Goal: Entertainment & Leisure: Consume media (video, audio)

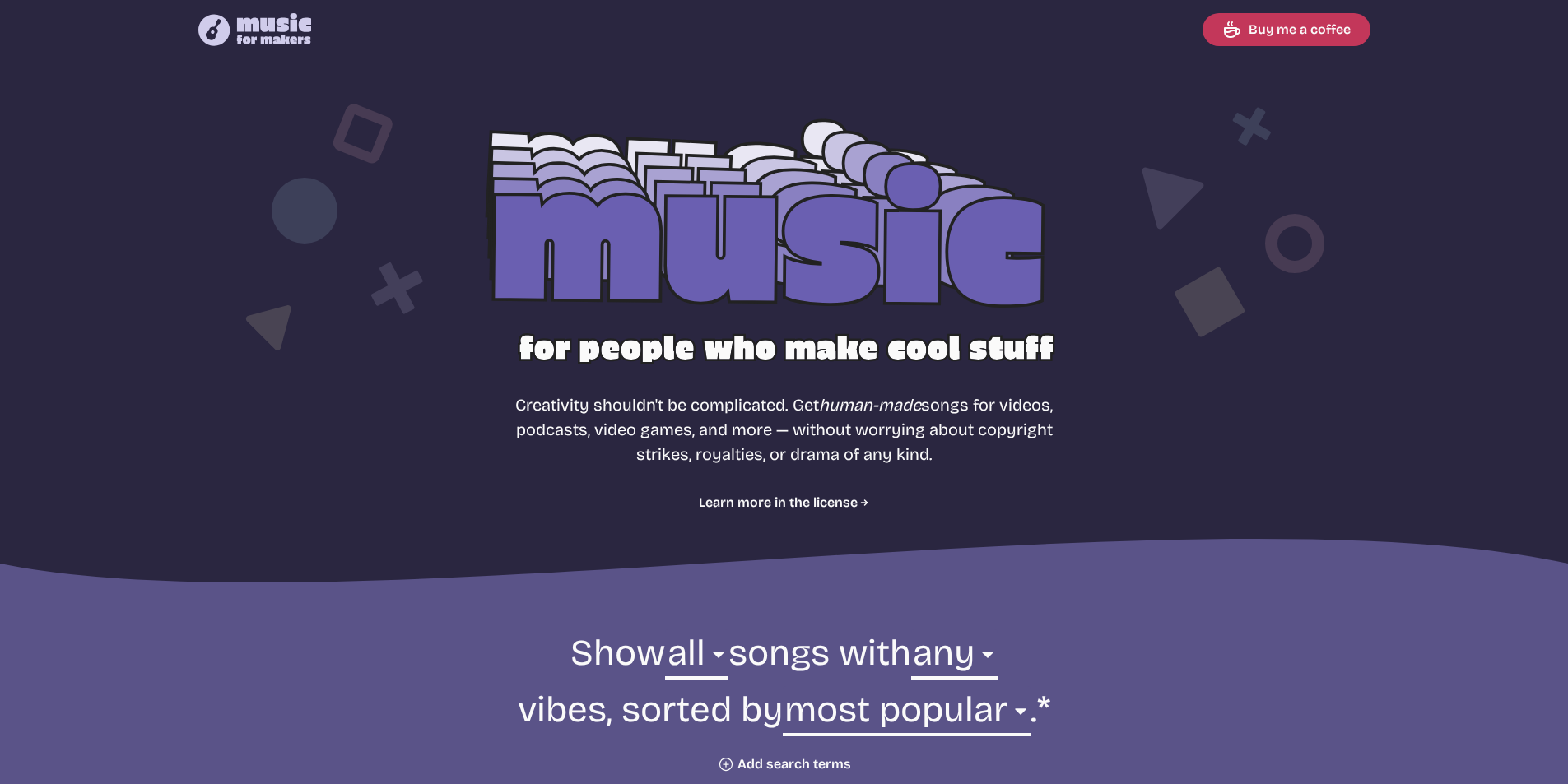
select select "most popular"
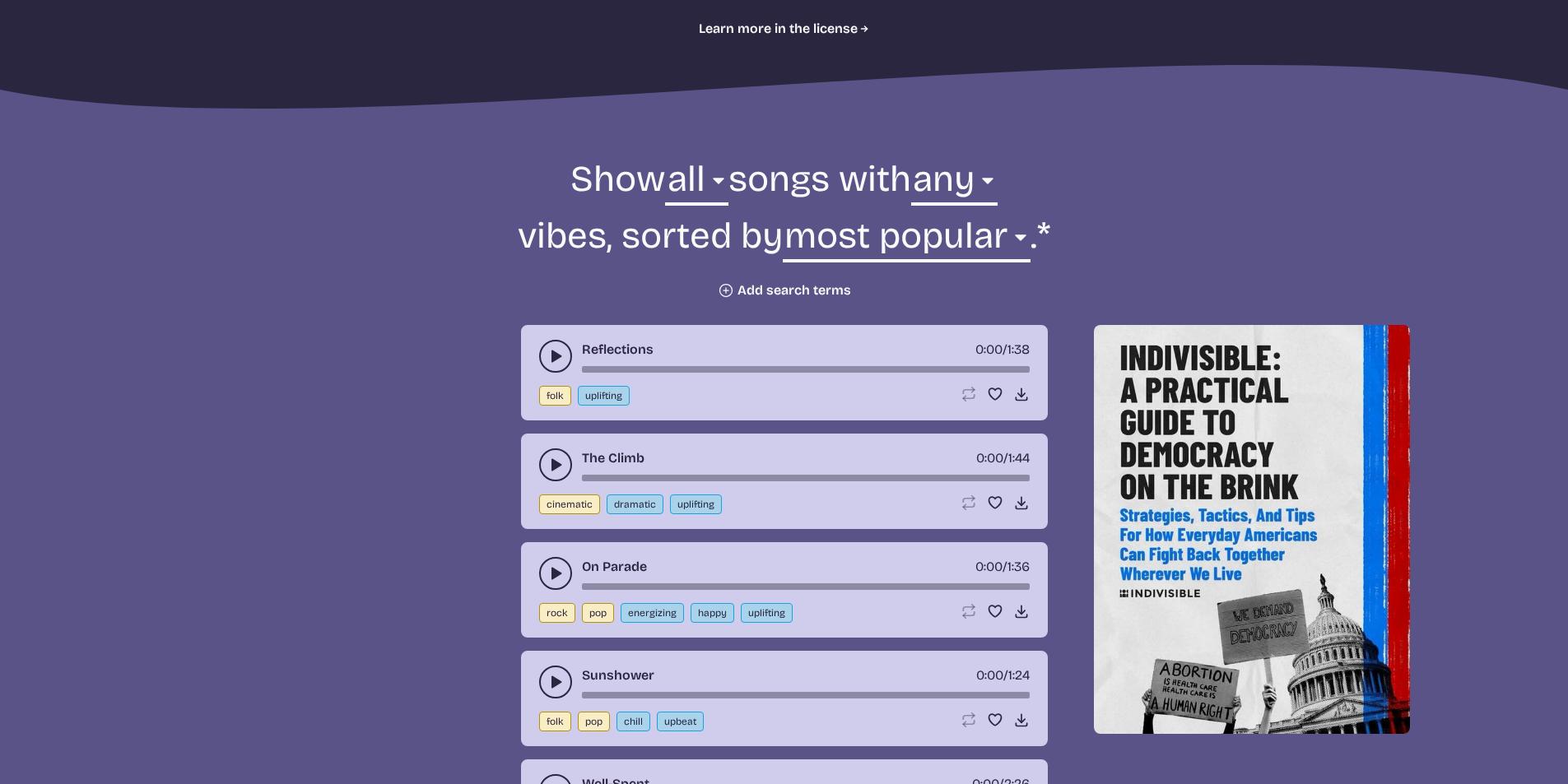
scroll to position [494, 0]
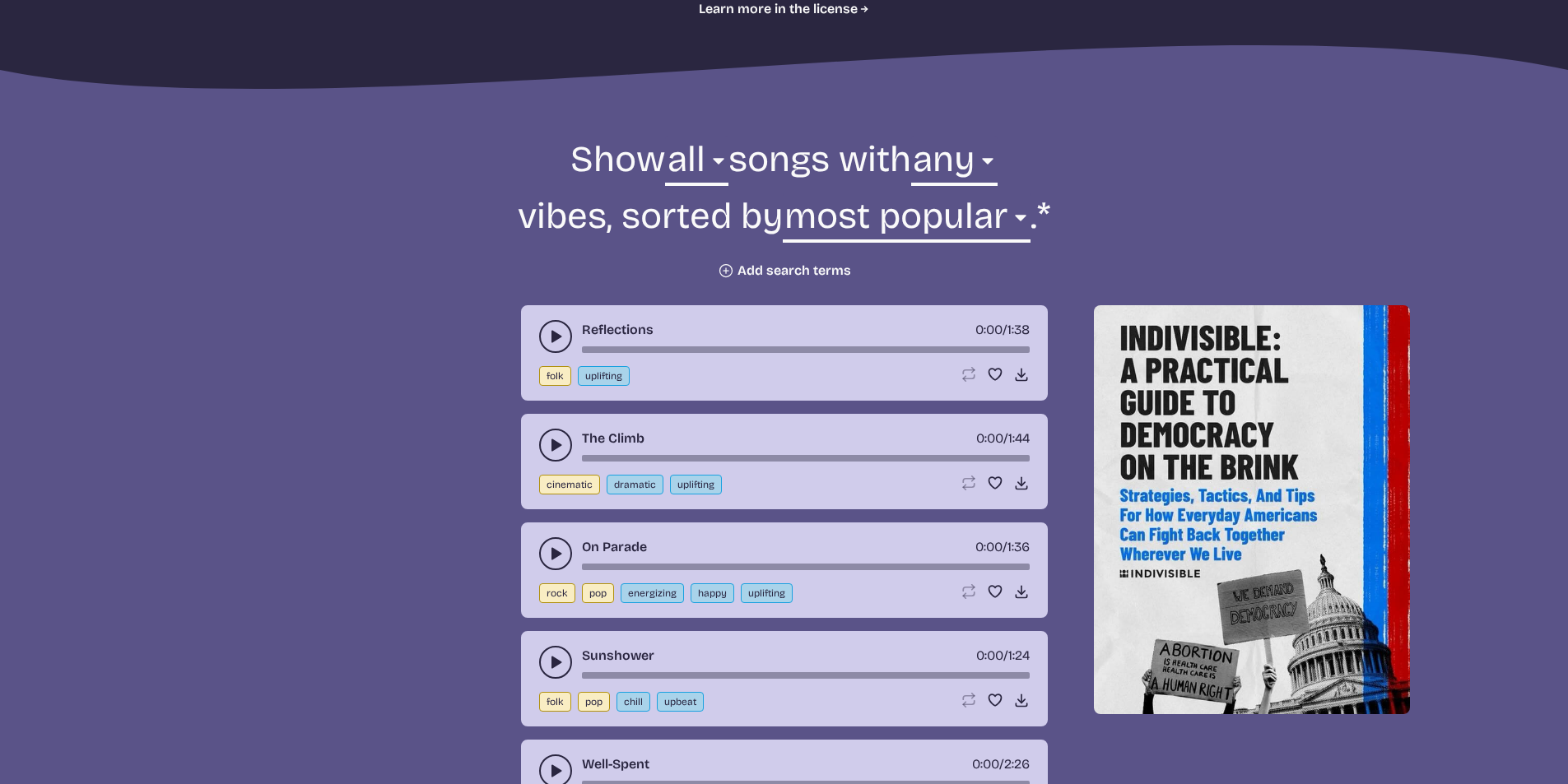
click at [550, 334] on icon "play-pause toggle" at bounding box center [556, 337] width 17 height 17
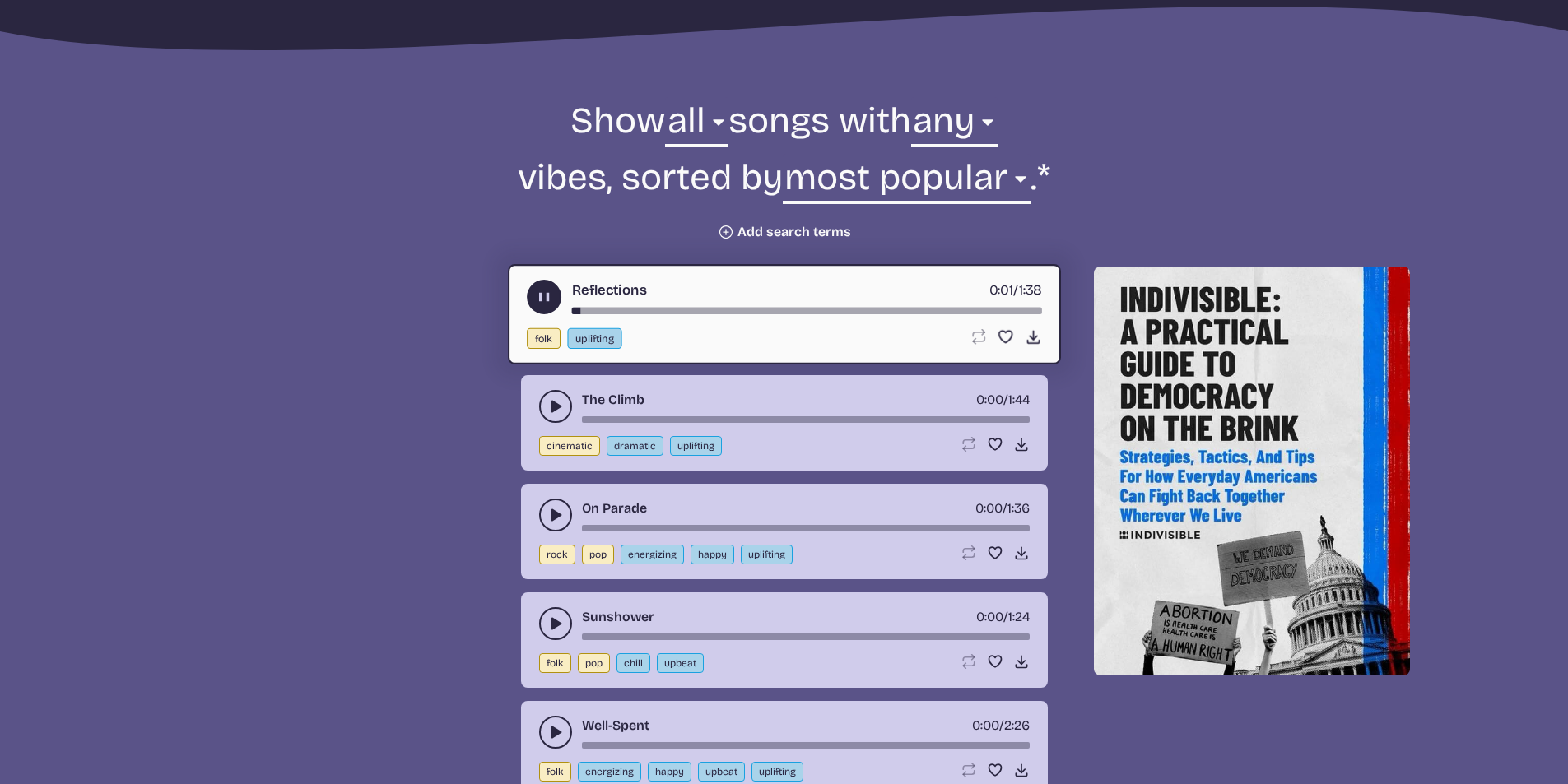
scroll to position [659, 0]
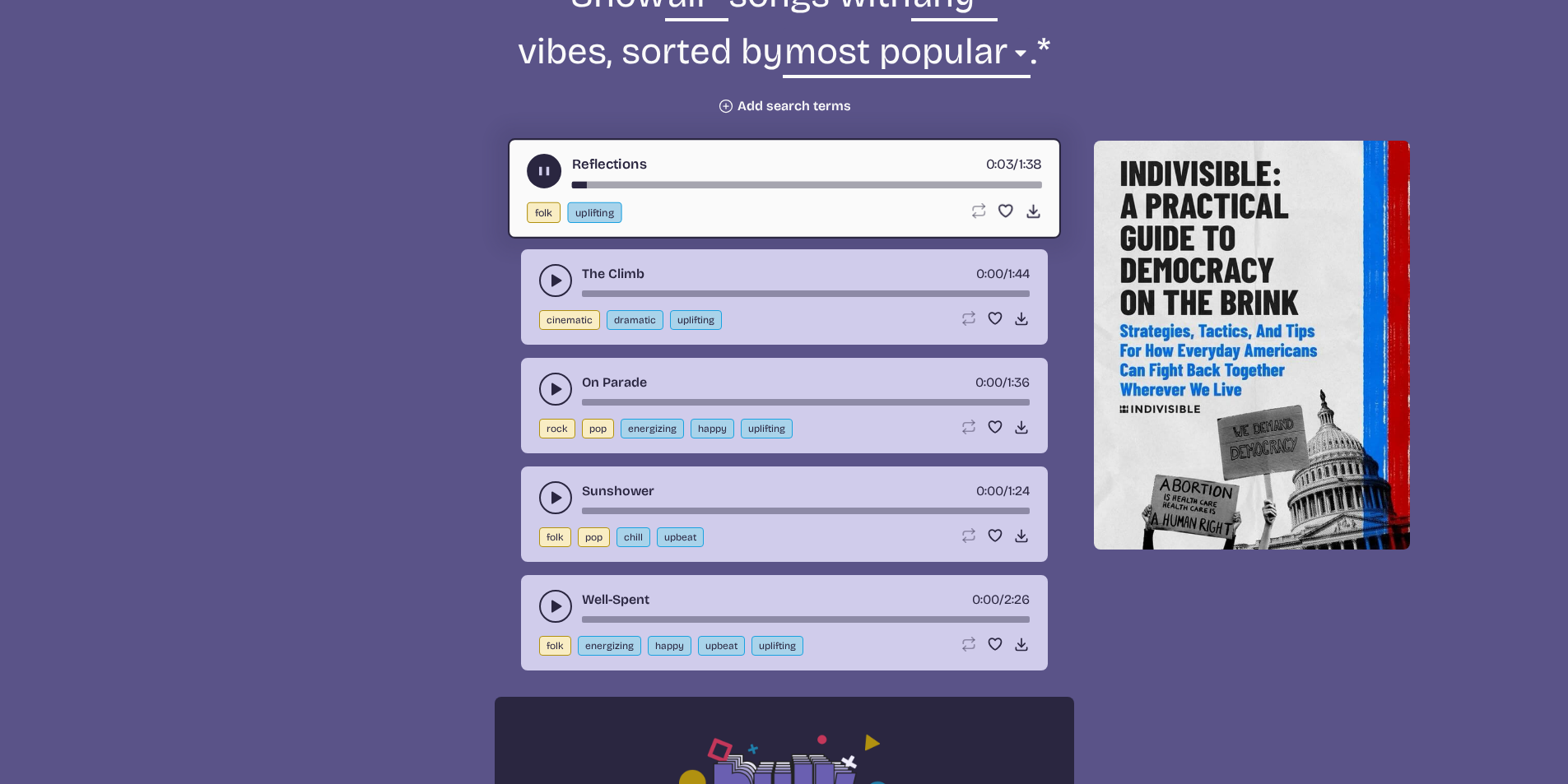
click at [549, 386] on icon "play-pause toggle" at bounding box center [556, 389] width 17 height 17
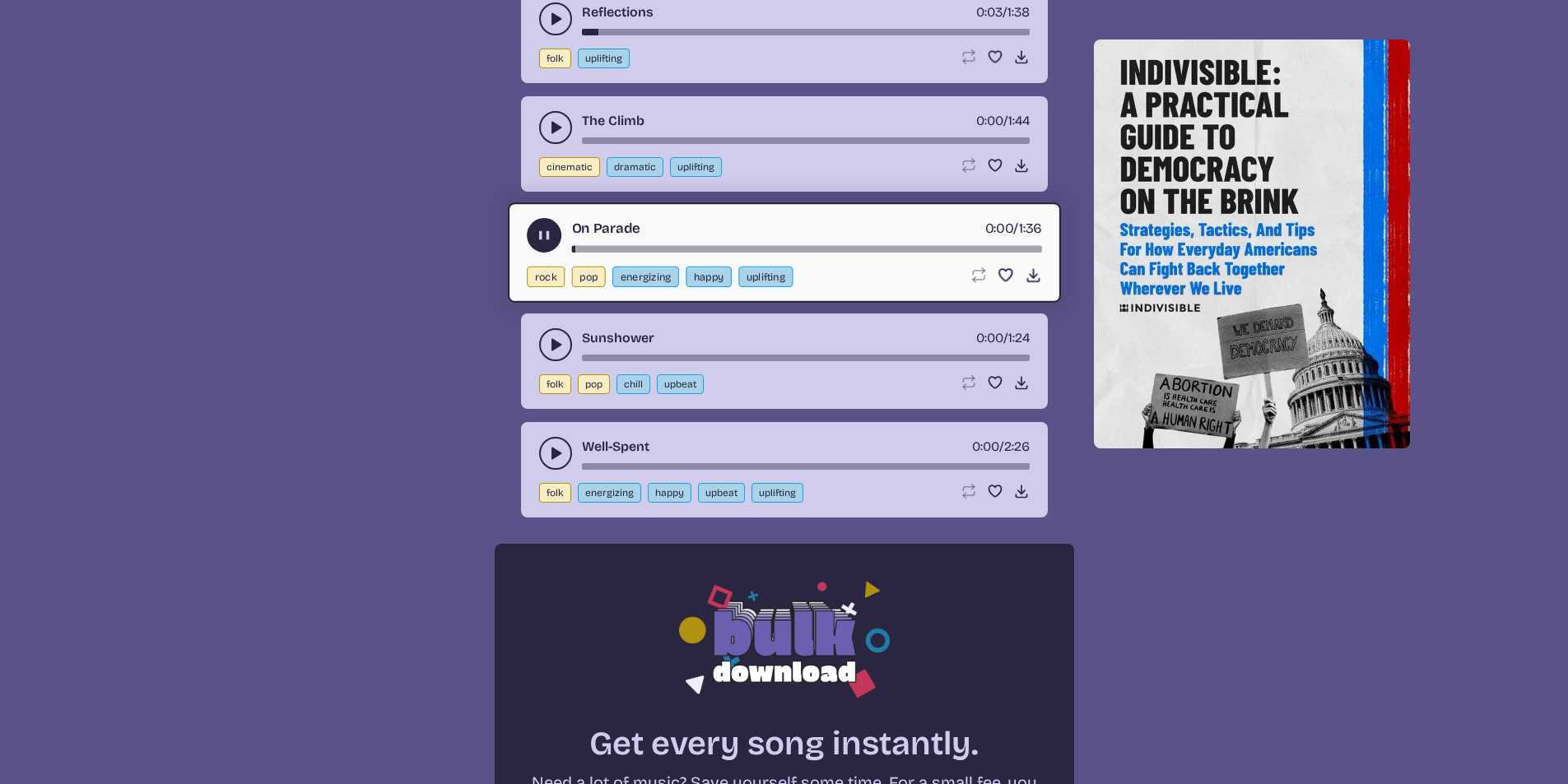
scroll to position [823, 0]
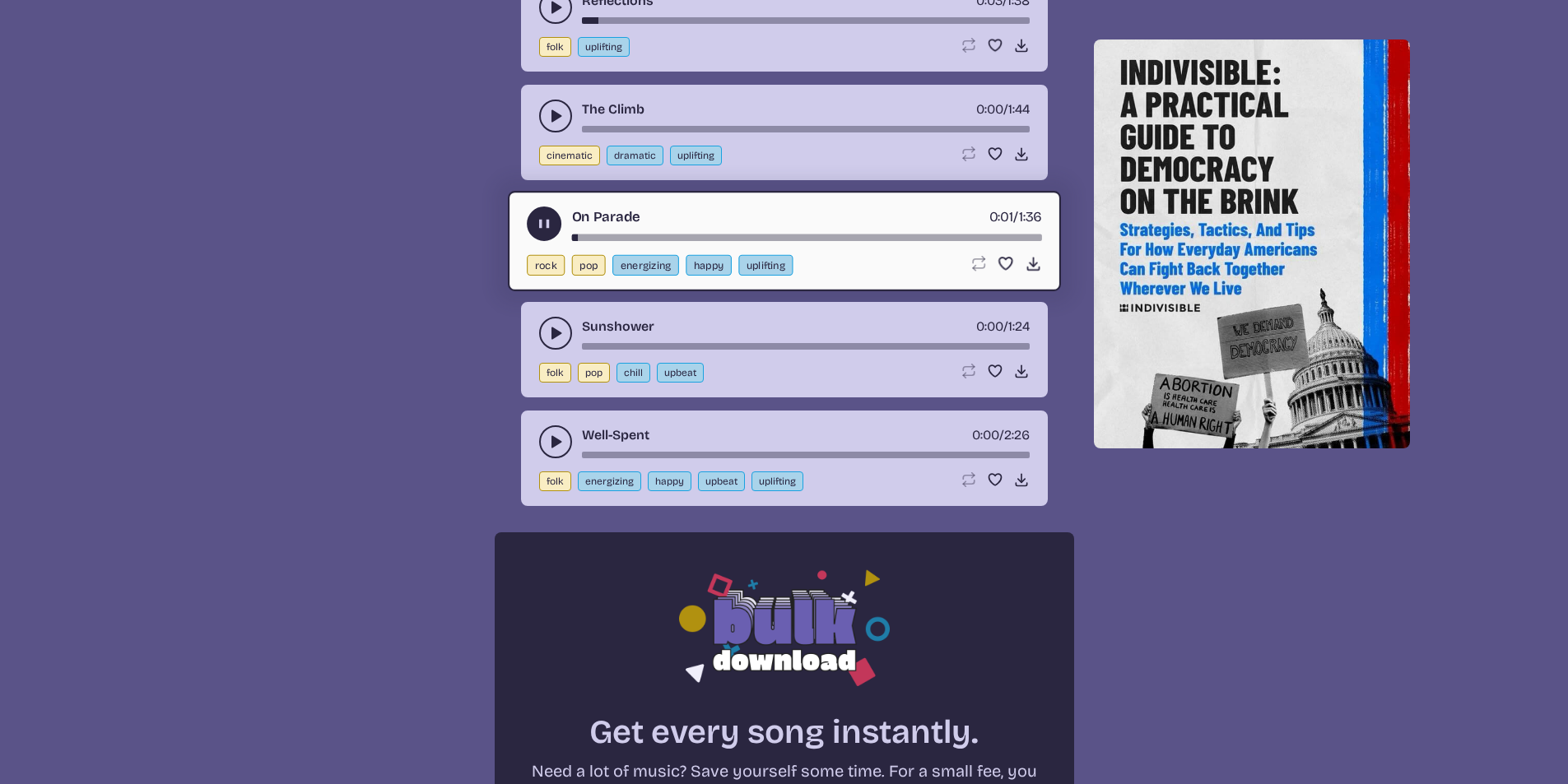
click at [556, 329] on icon "play-pause toggle" at bounding box center [556, 333] width 17 height 17
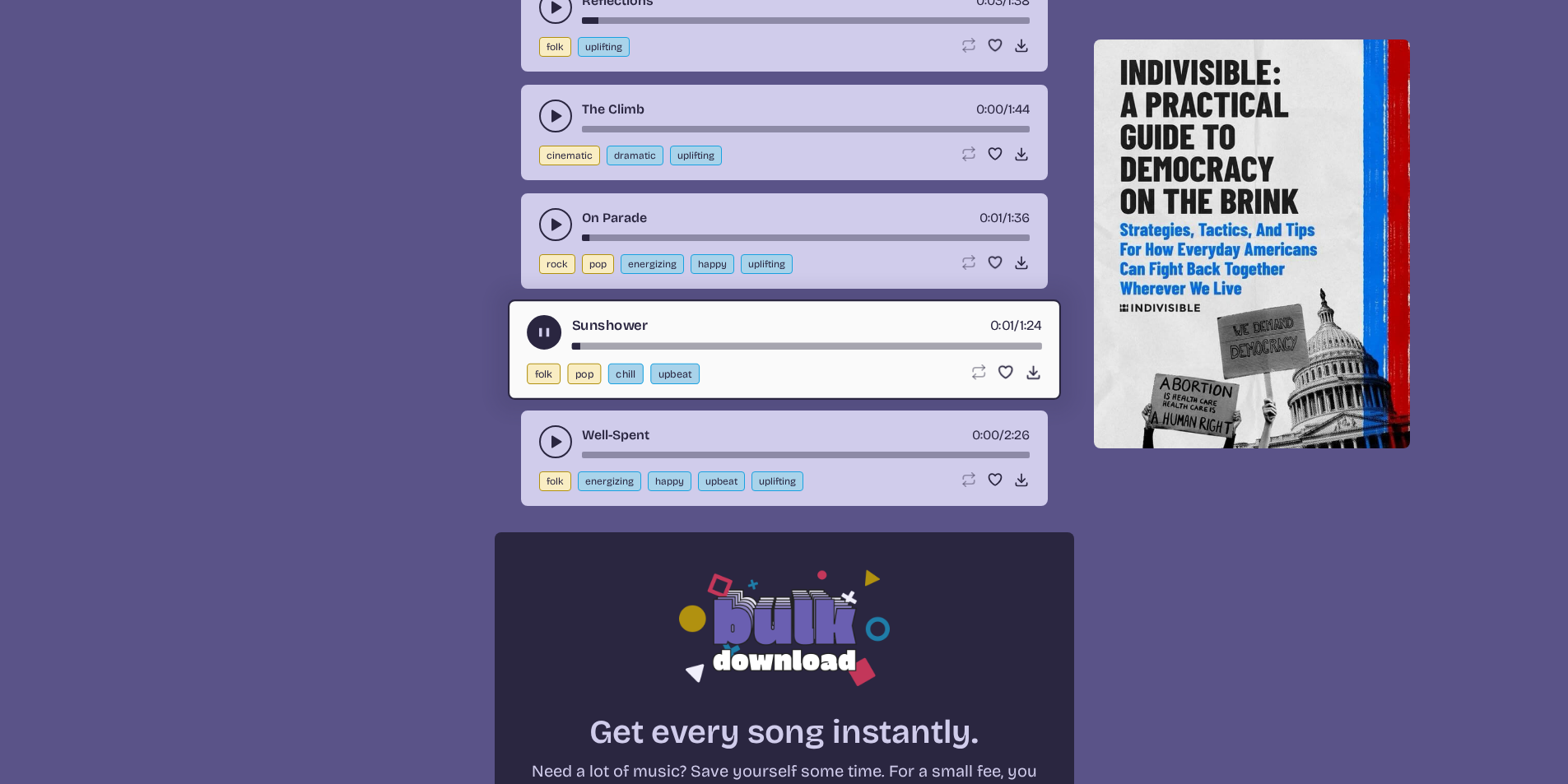
click at [559, 437] on icon "play-pause toggle" at bounding box center [556, 443] width 17 height 17
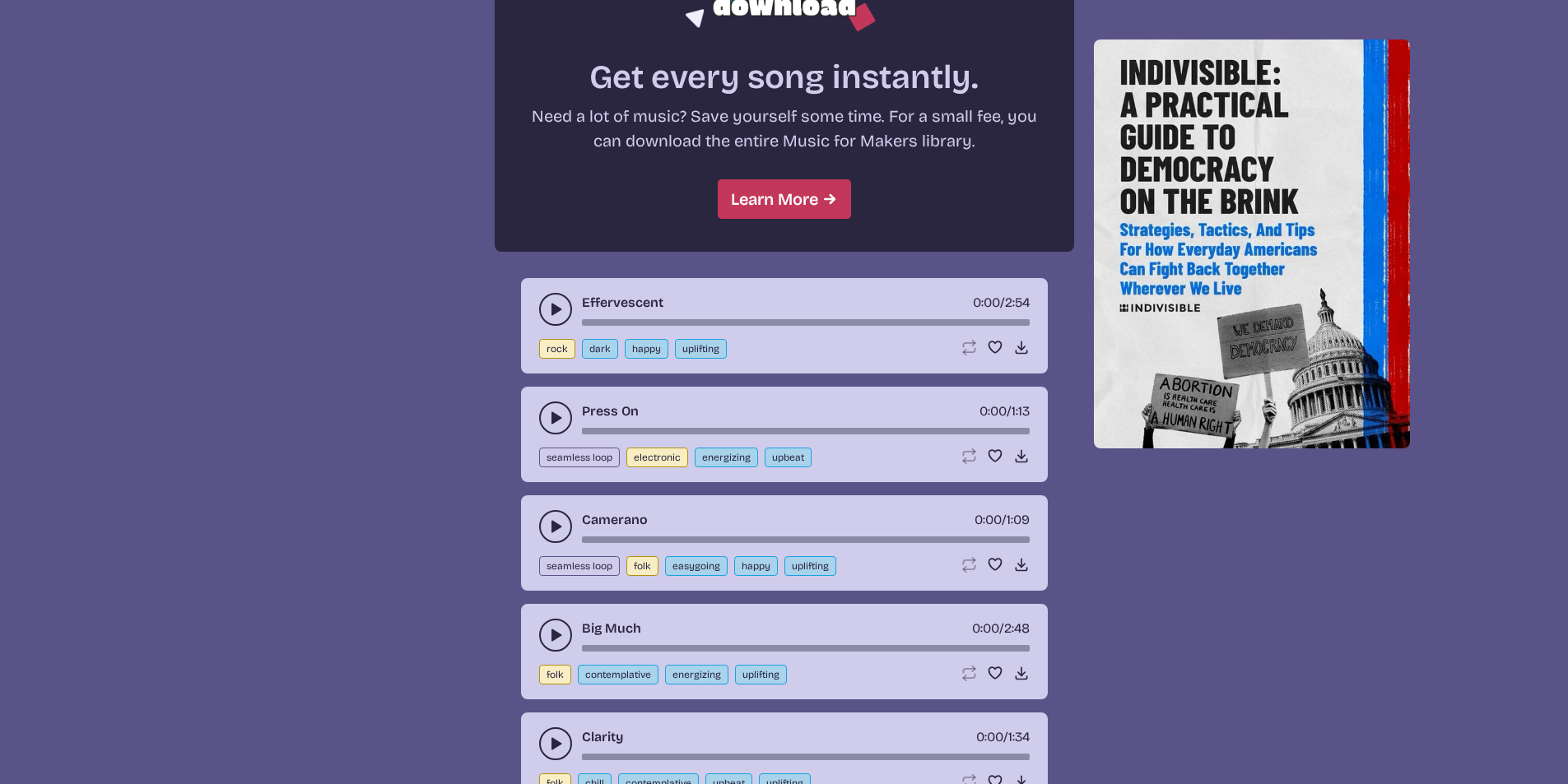
scroll to position [1481, 0]
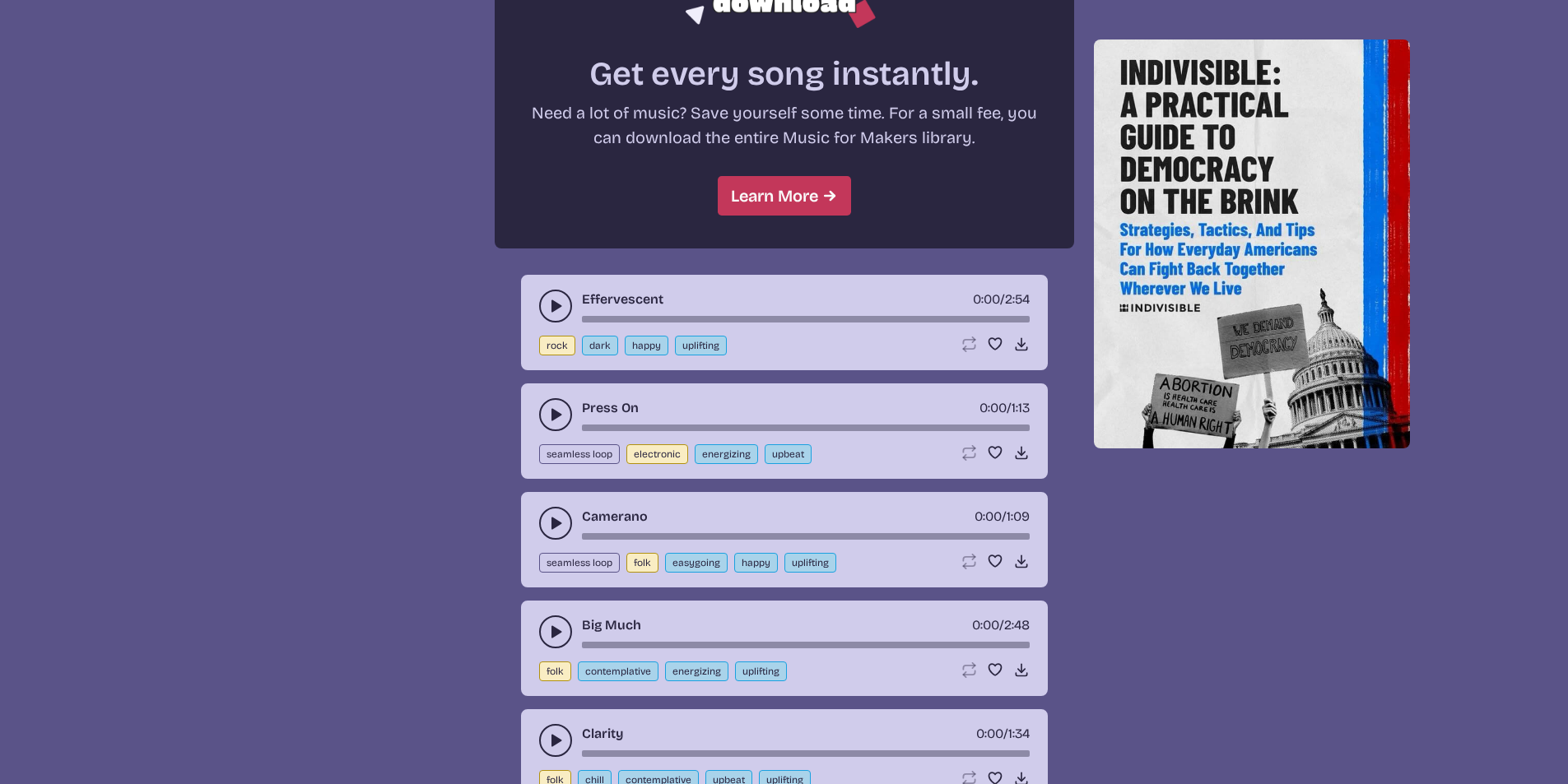
click at [564, 304] on button "play-pause toggle" at bounding box center [555, 306] width 33 height 33
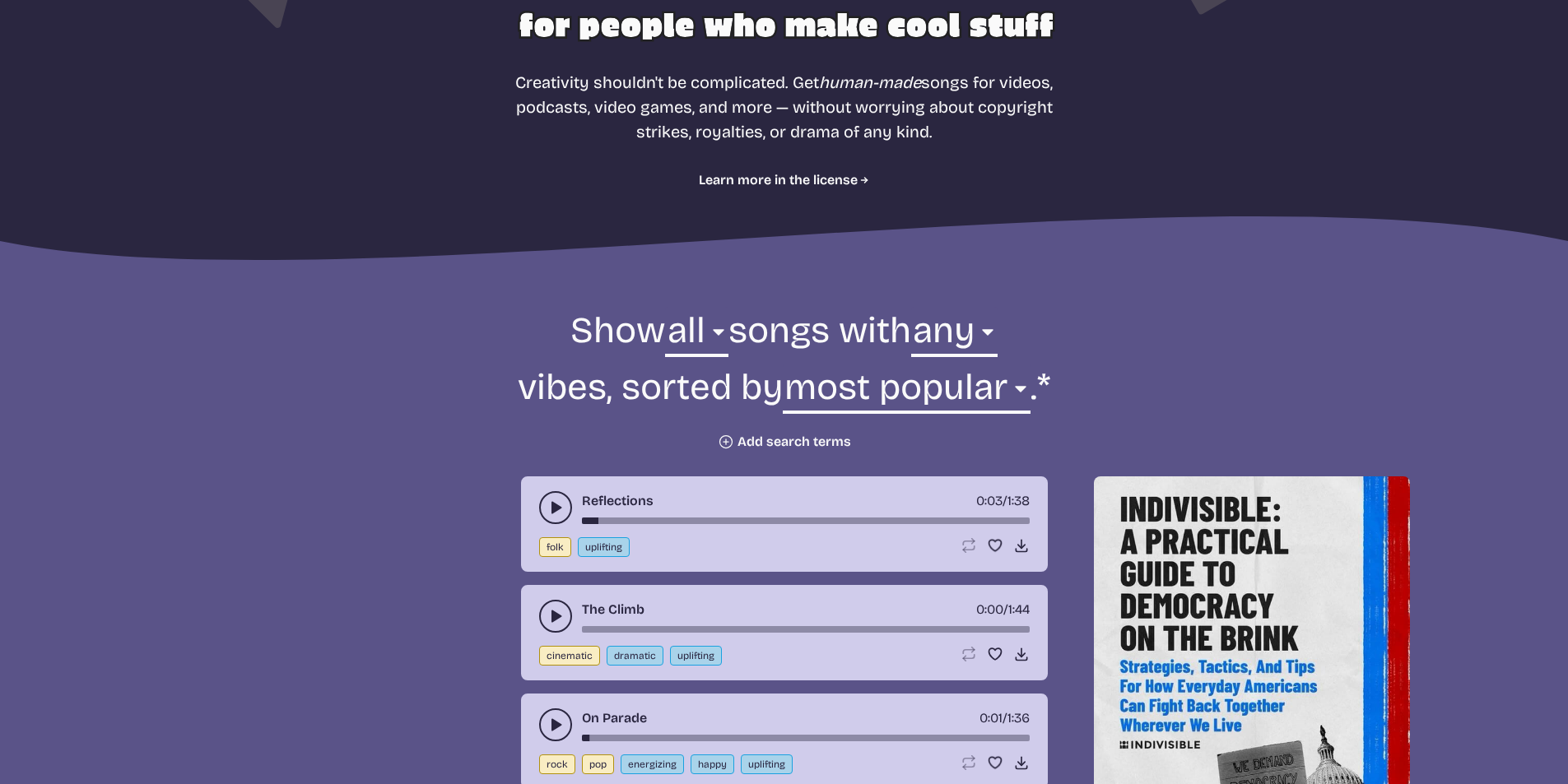
scroll to position [329, 0]
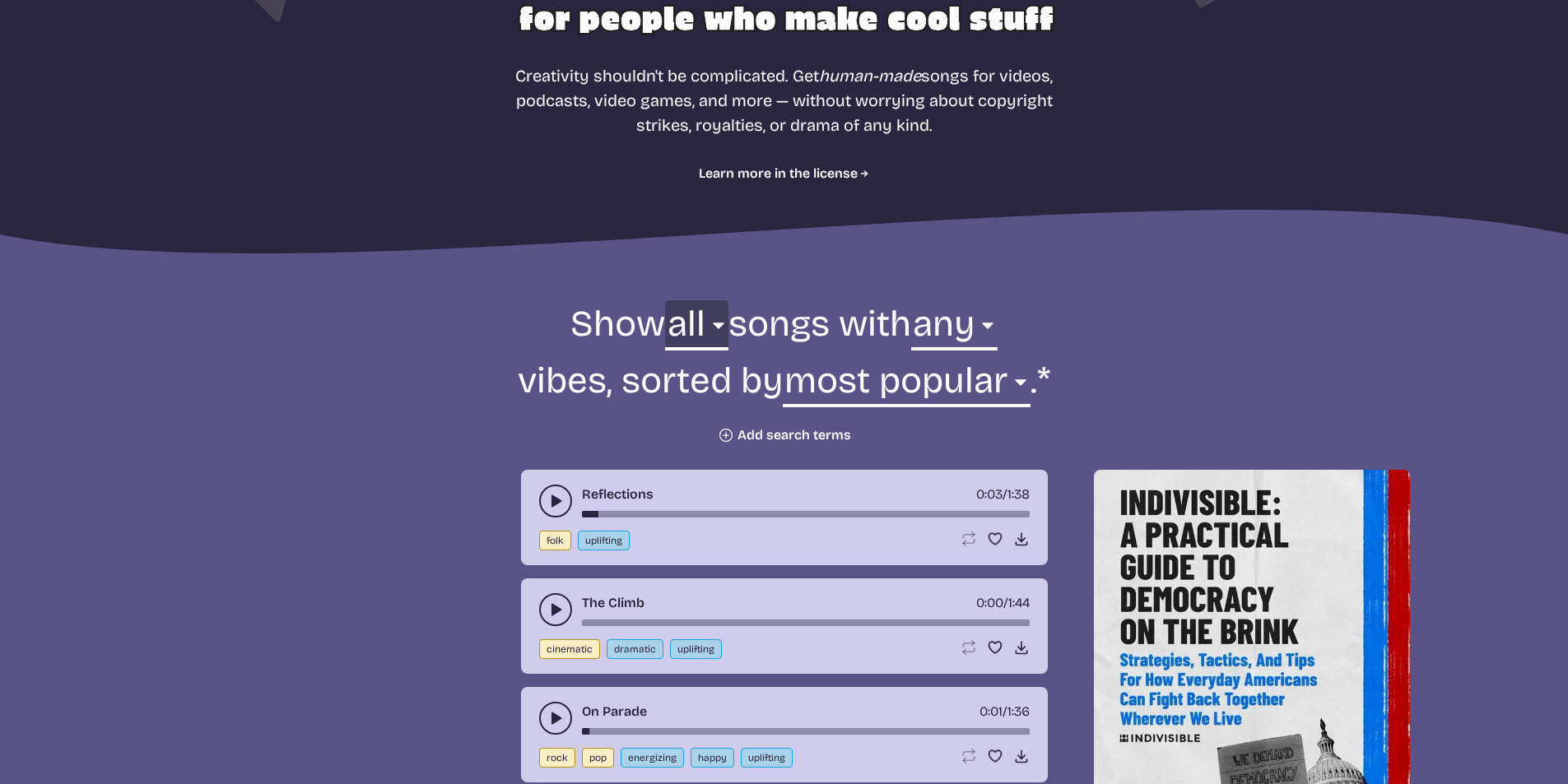
click at [697, 328] on select "all ambient cinematic electronic folk holiday jazz pop rock world" at bounding box center [696, 328] width 63 height 57
click at [665, 300] on select "all ambient cinematic electronic folk holiday jazz pop rock world" at bounding box center [696, 328] width 63 height 57
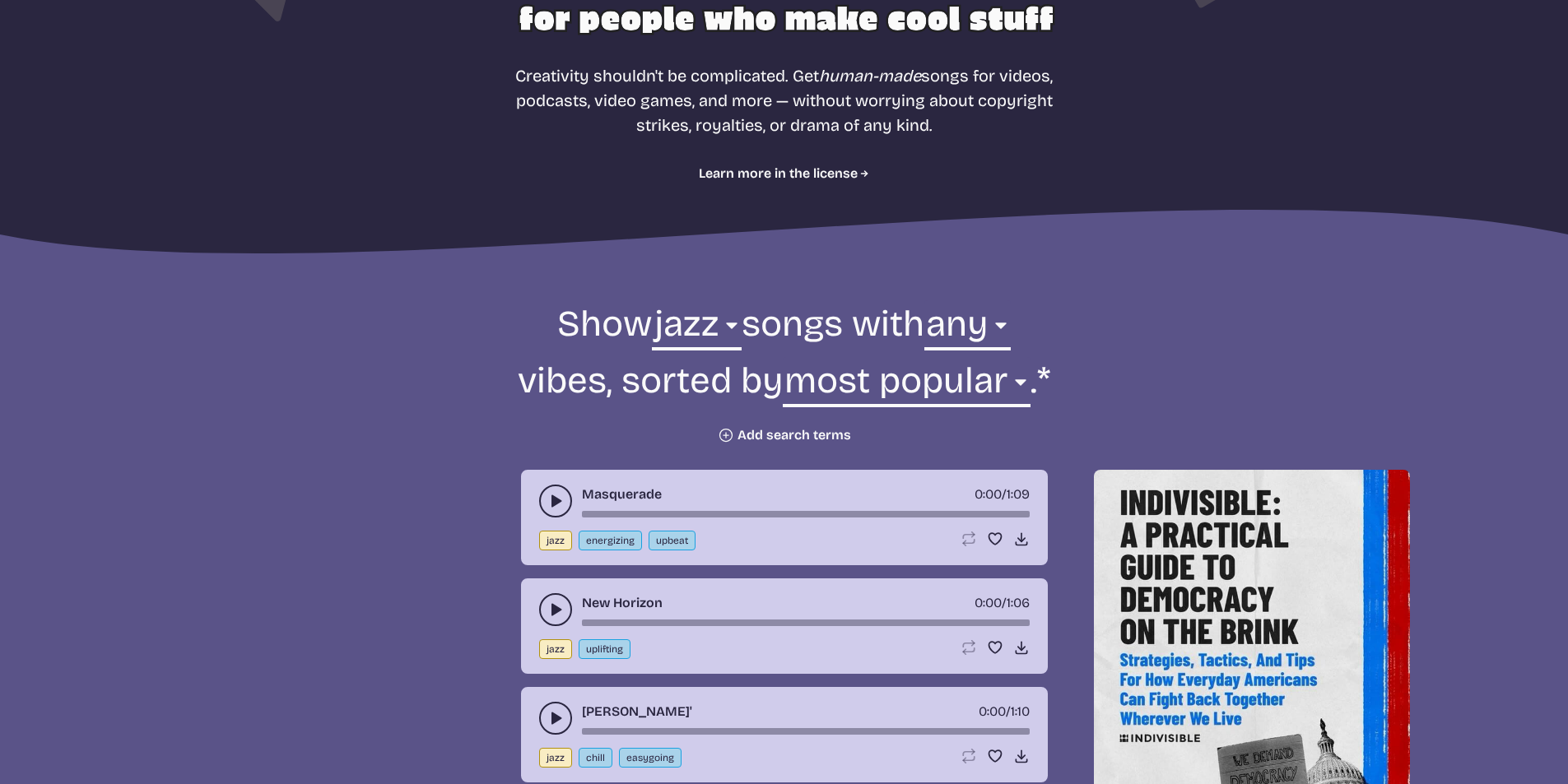
click at [552, 501] on use "play-pause toggle" at bounding box center [556, 501] width 17 height 17
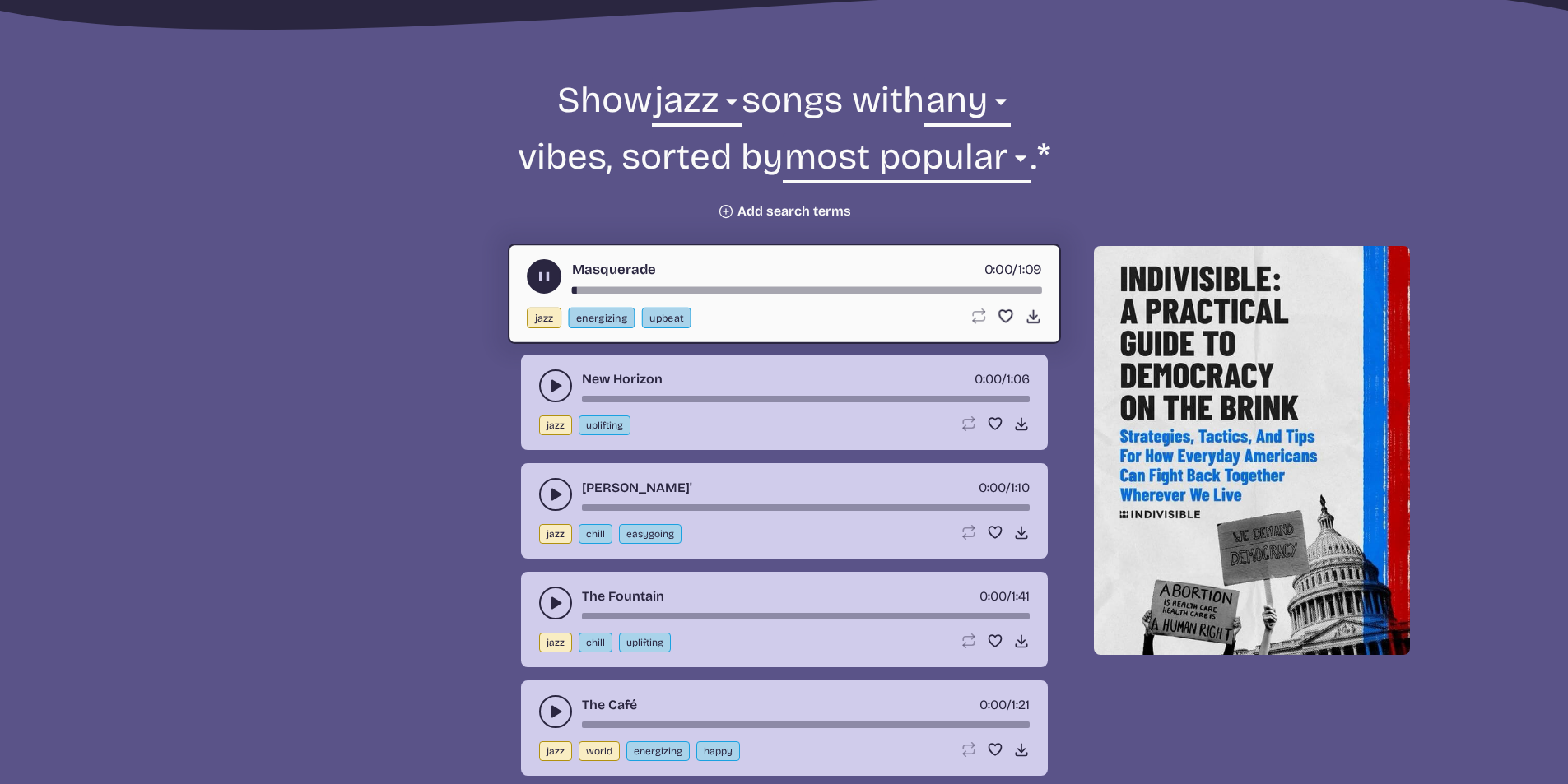
scroll to position [576, 0]
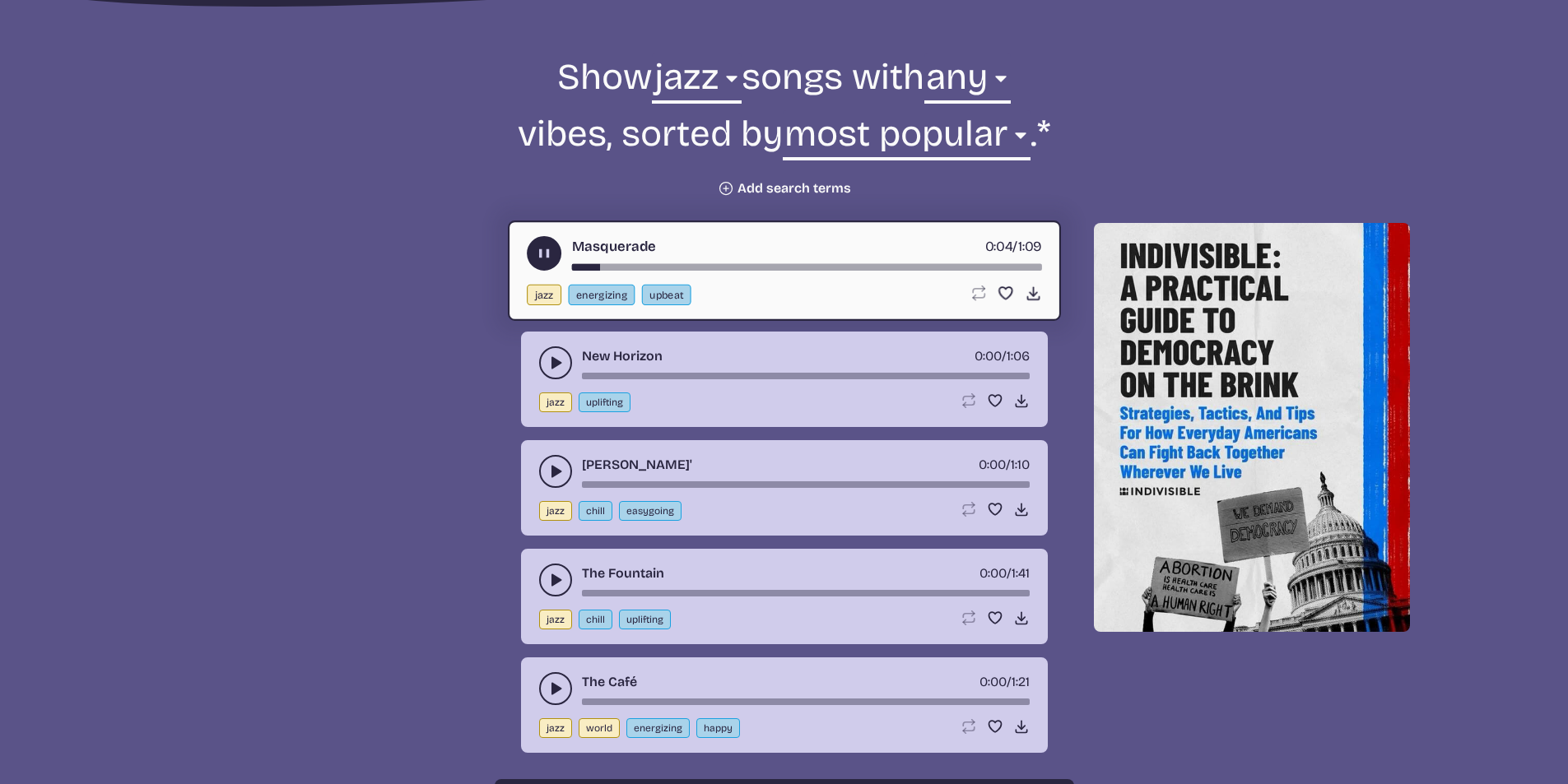
click at [557, 364] on use "play-pause toggle" at bounding box center [556, 363] width 17 height 17
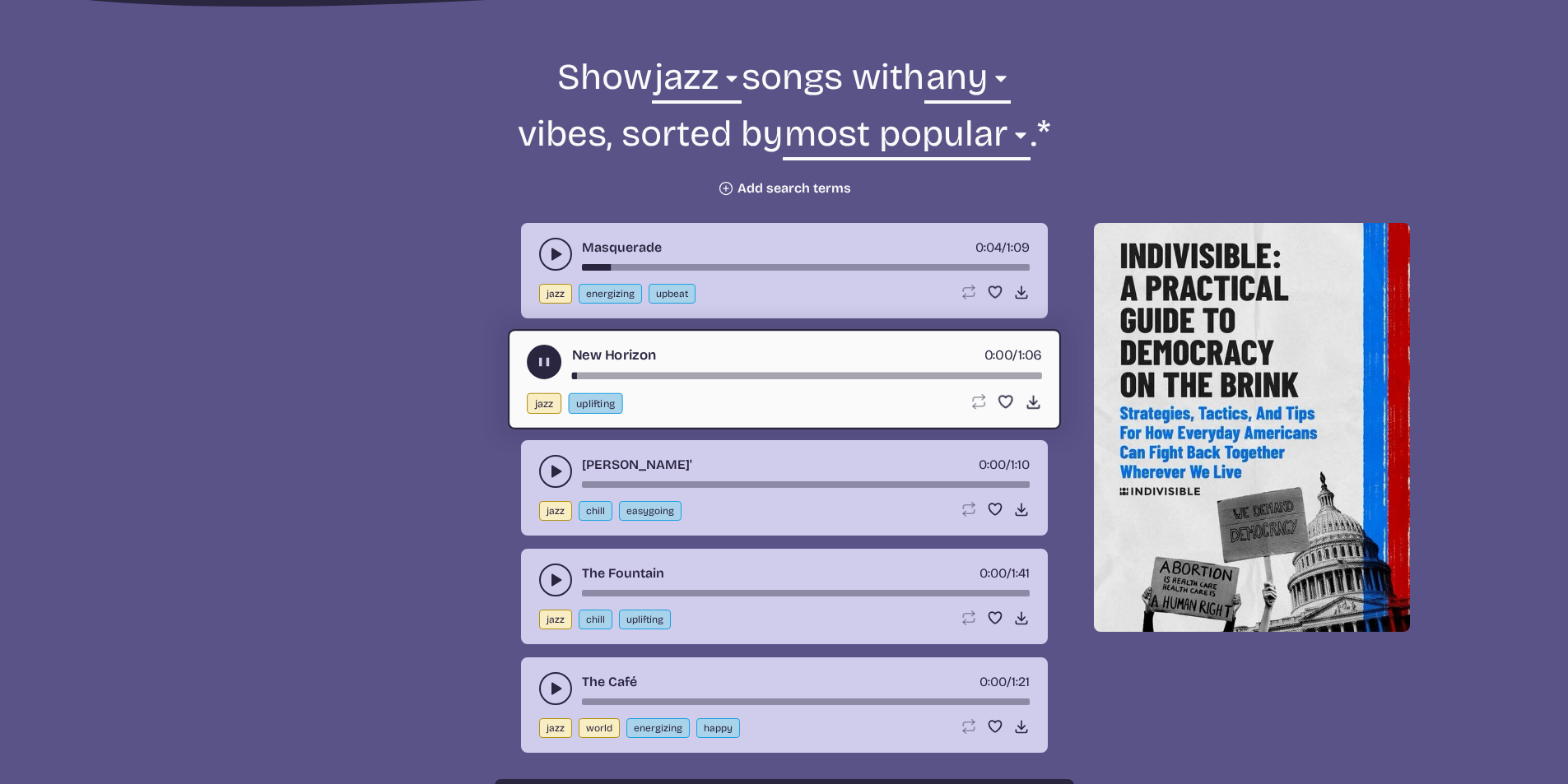
click at [554, 470] on use "play-pause toggle" at bounding box center [556, 472] width 17 height 17
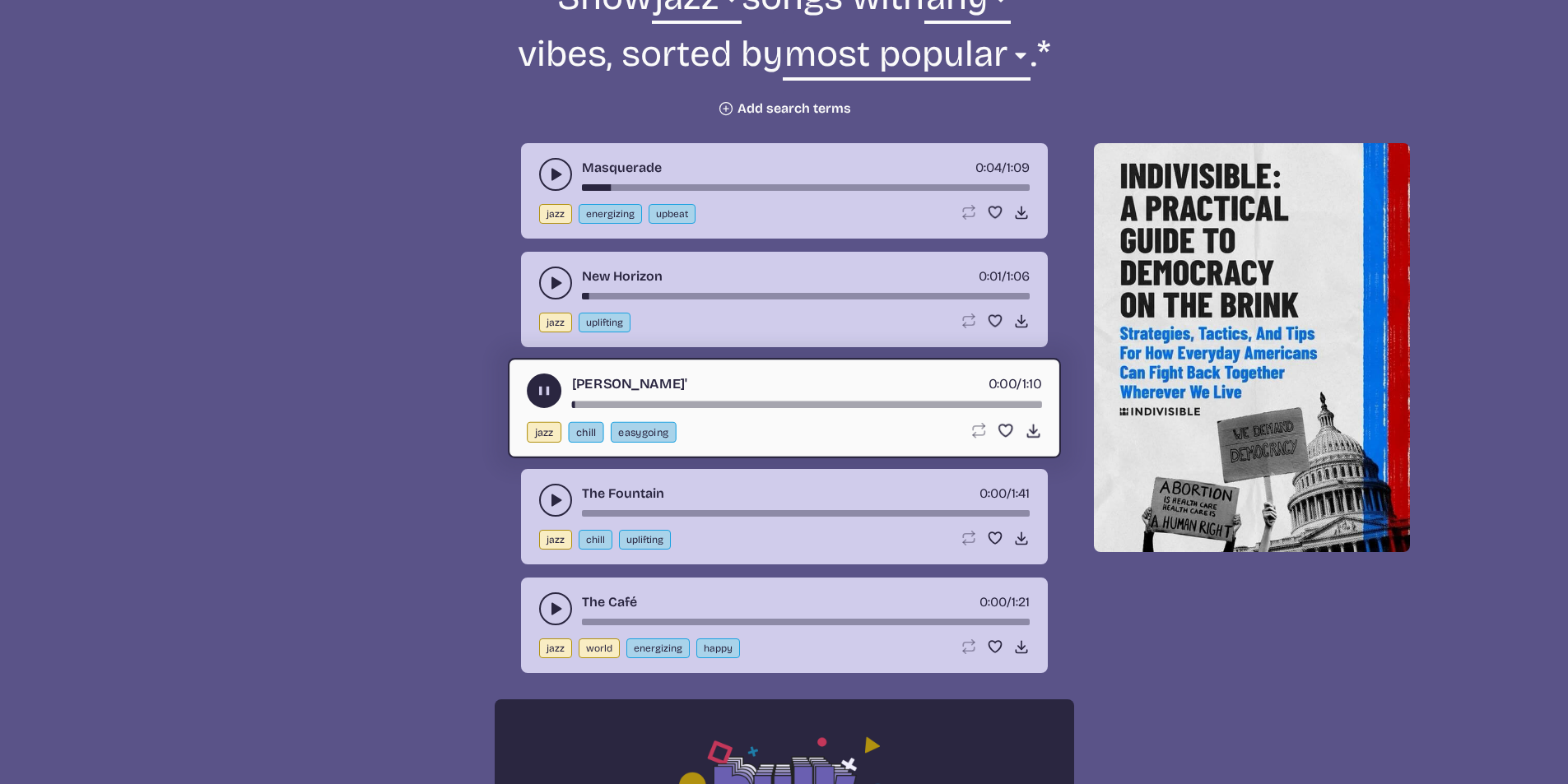
scroll to position [659, 0]
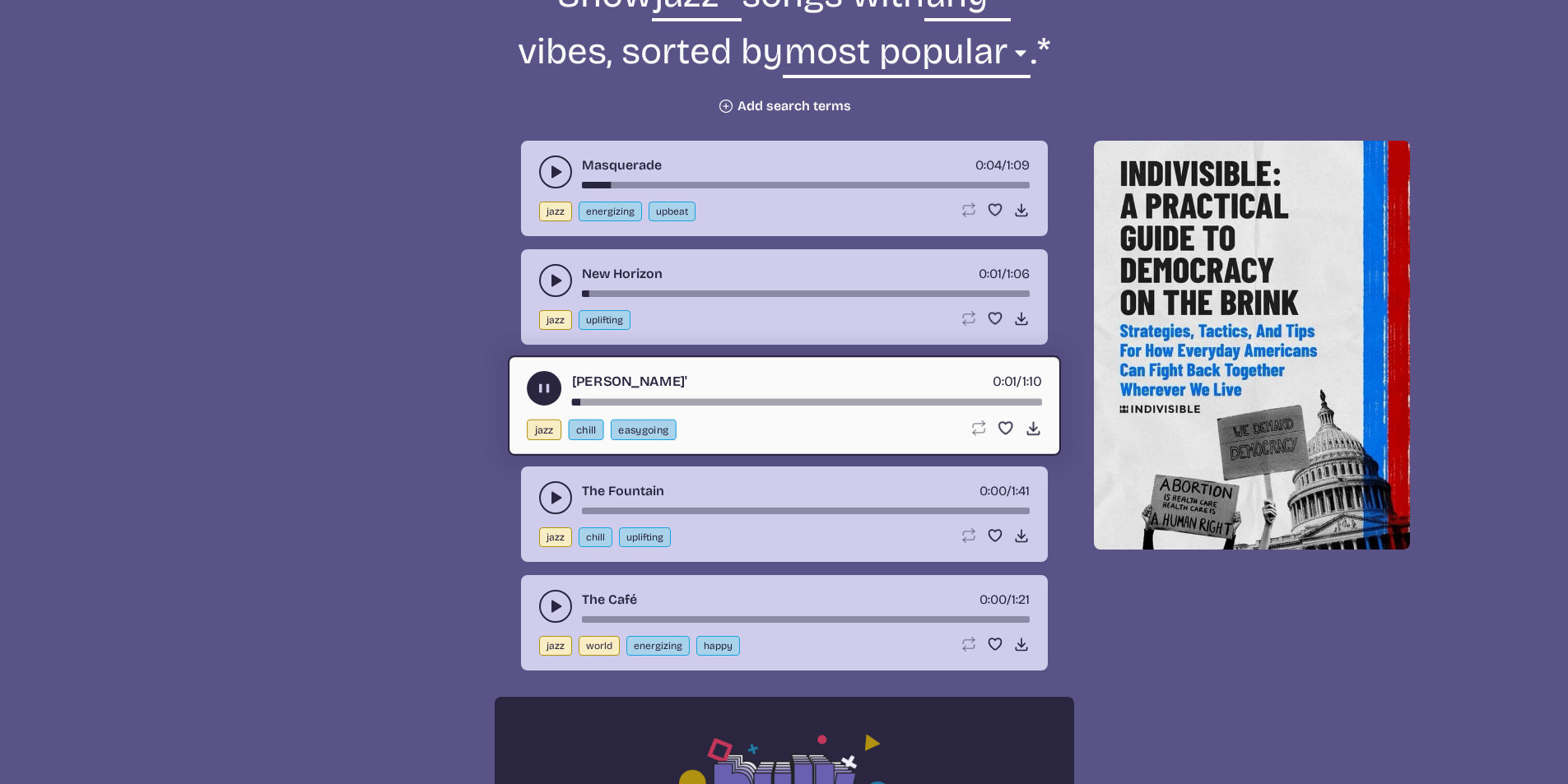
click at [556, 502] on icon "play-pause toggle" at bounding box center [556, 498] width 17 height 17
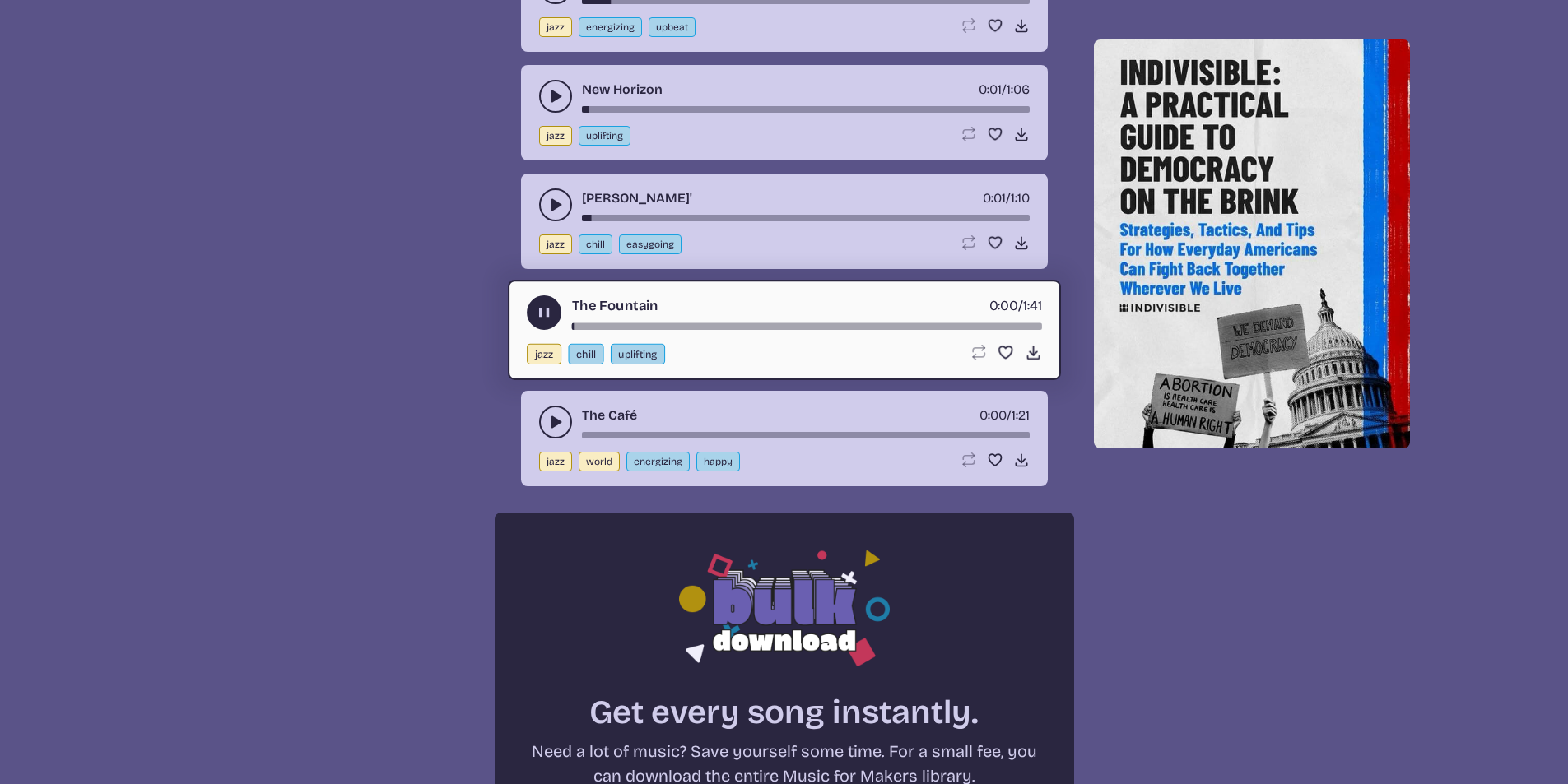
scroll to position [987, 0]
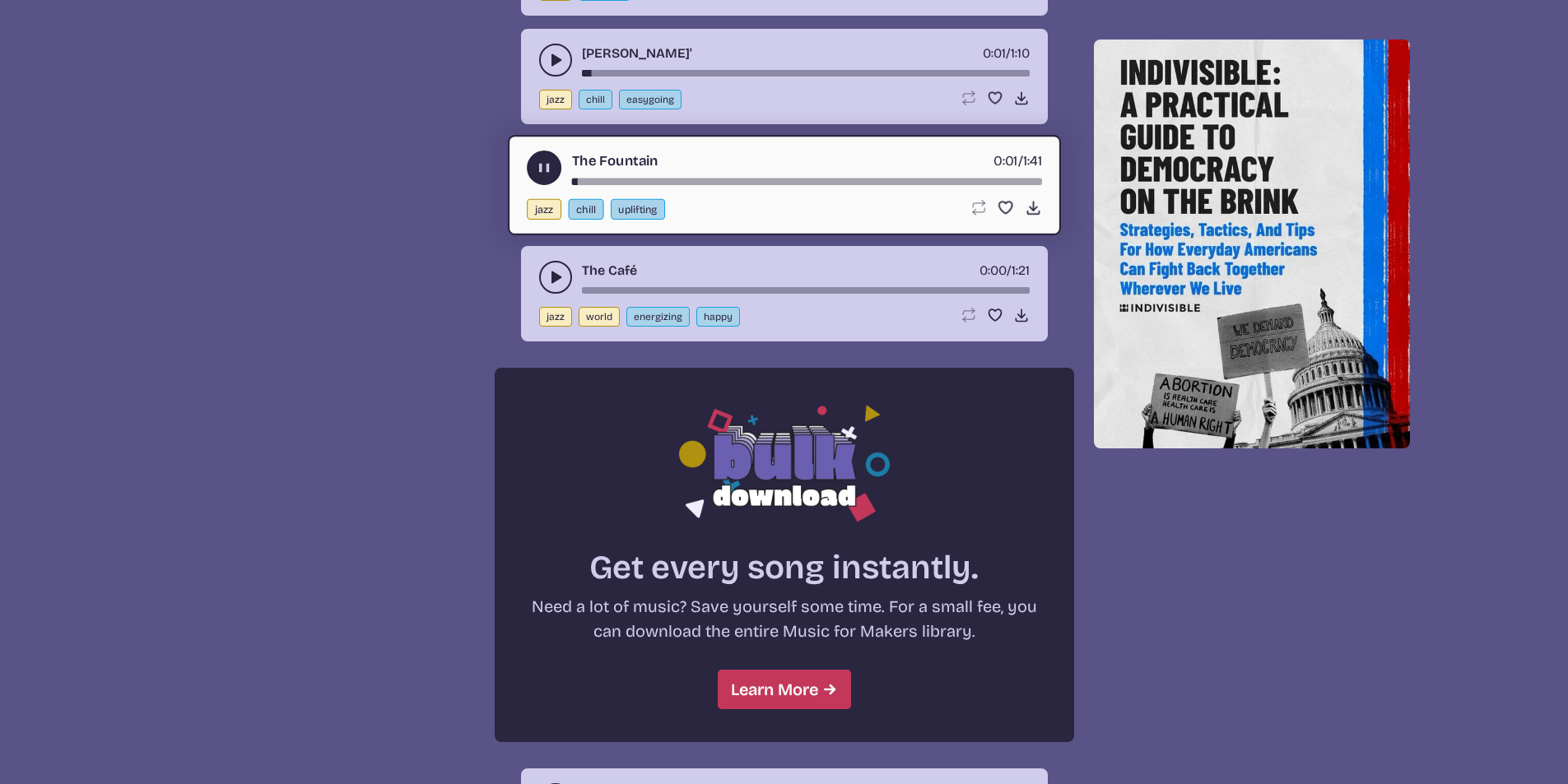
click at [554, 270] on icon "play-pause toggle" at bounding box center [556, 278] width 17 height 17
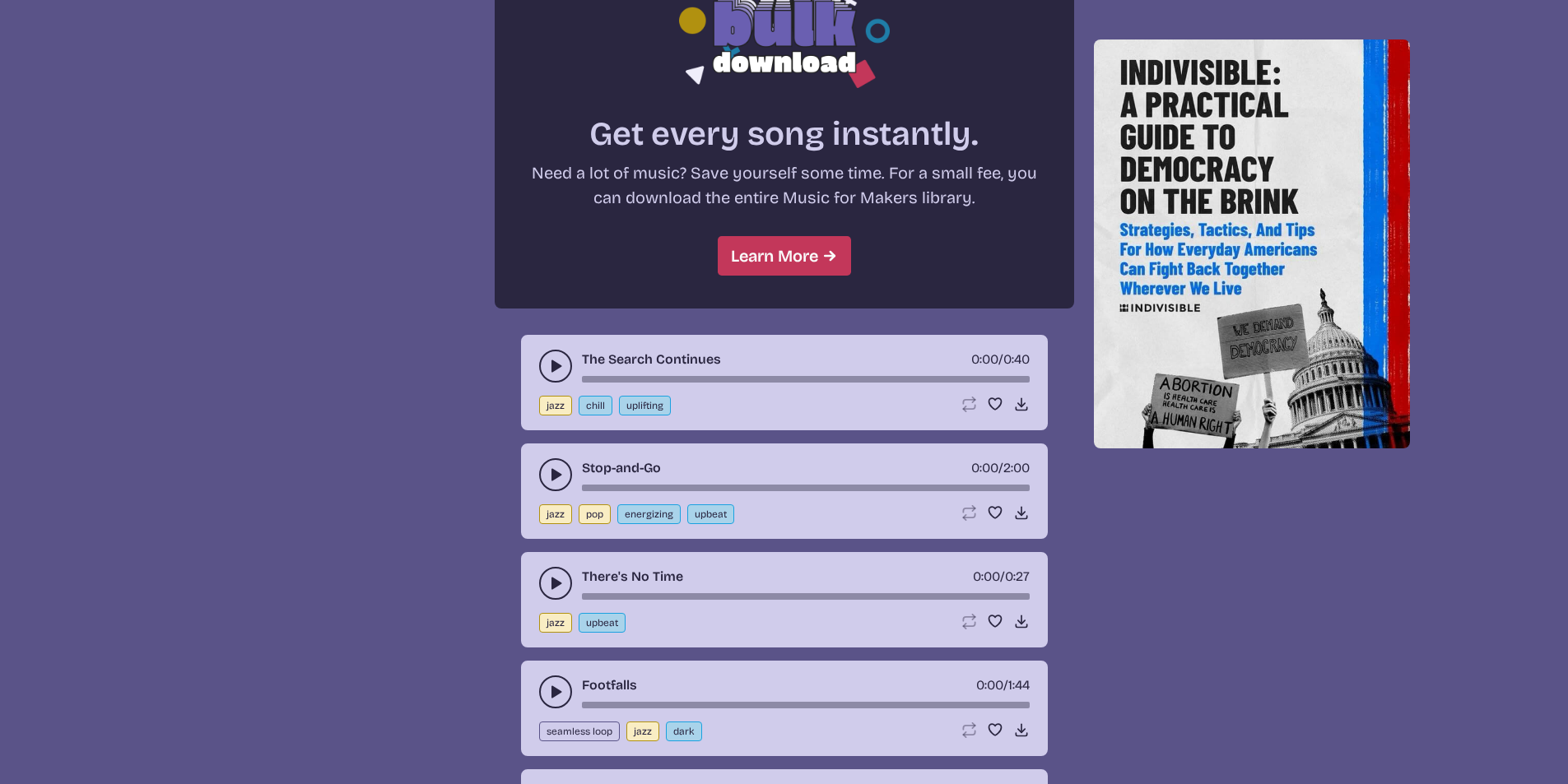
scroll to position [1481, 0]
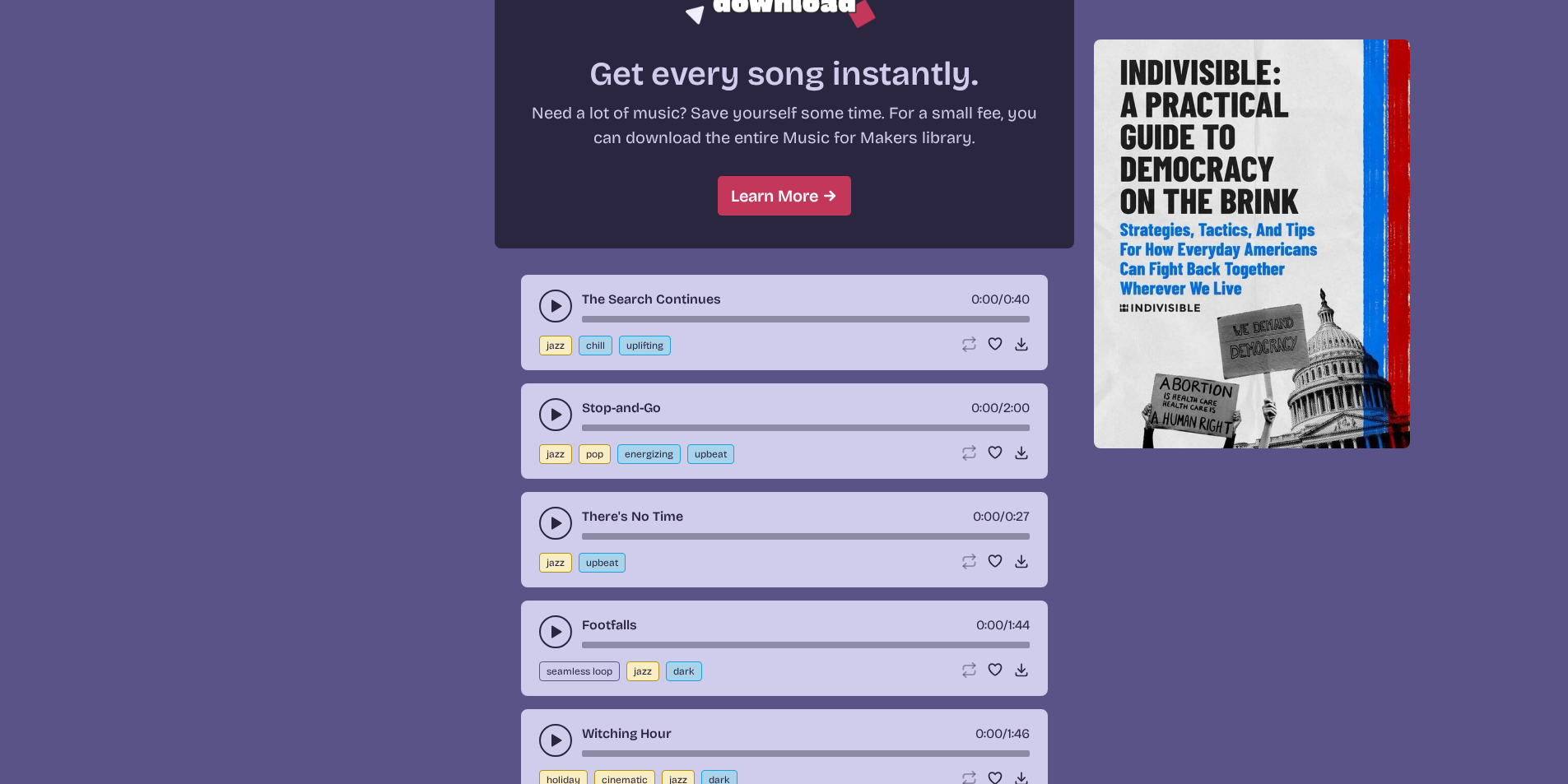
click at [548, 417] on icon "play-pause toggle" at bounding box center [556, 414] width 17 height 17
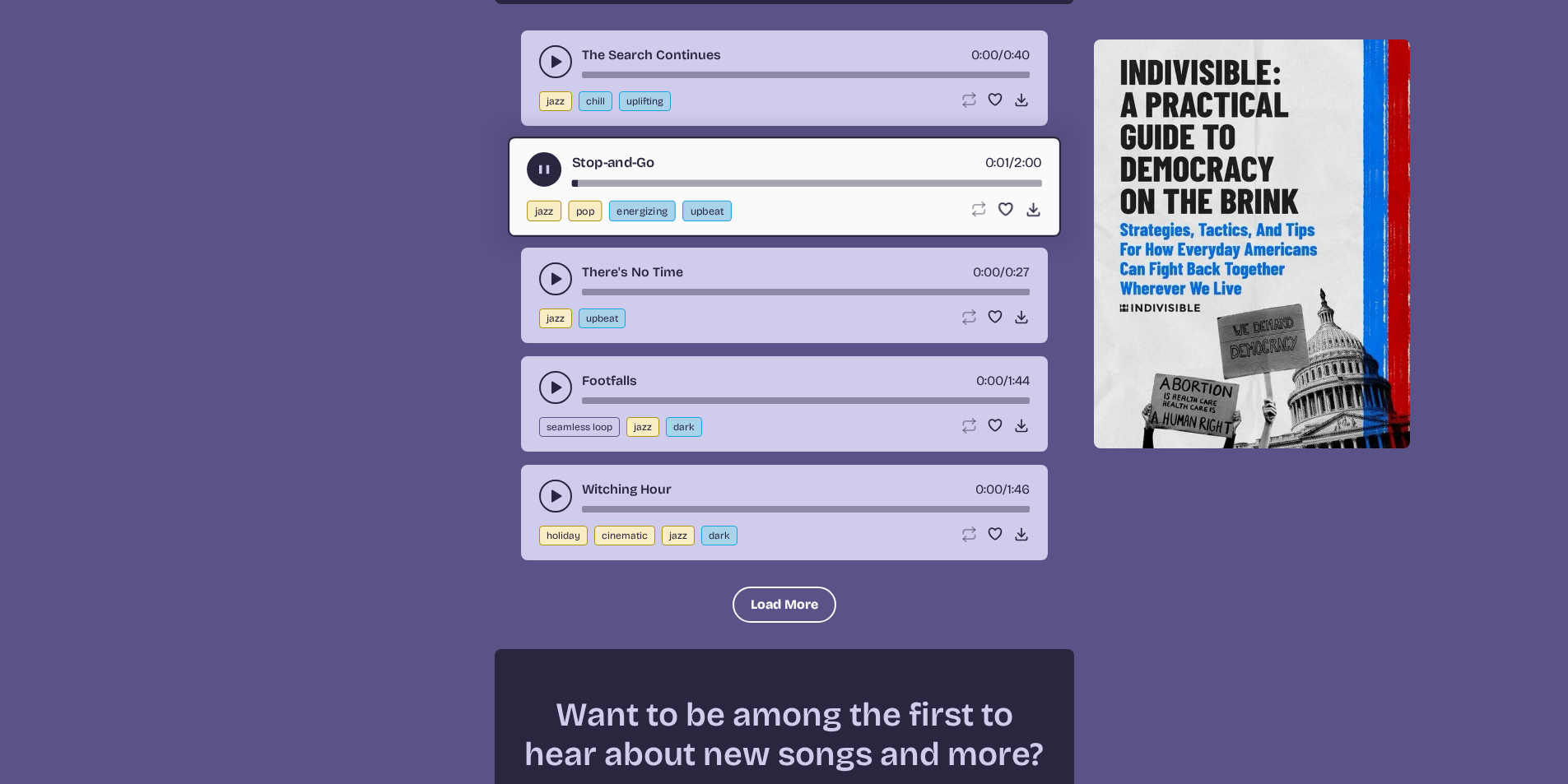
scroll to position [1728, 0]
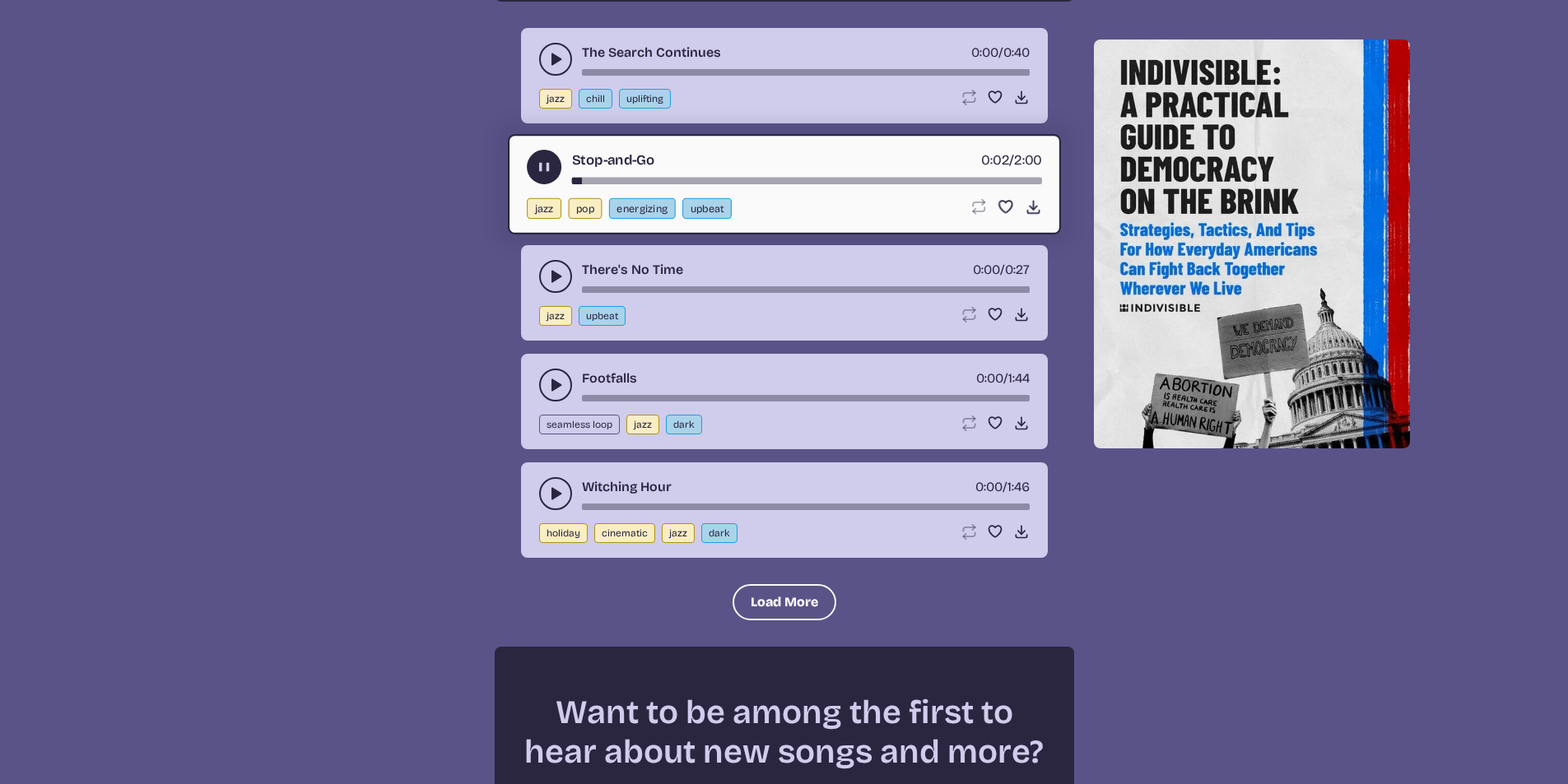
click at [552, 486] on icon "play-pause toggle" at bounding box center [556, 494] width 17 height 17
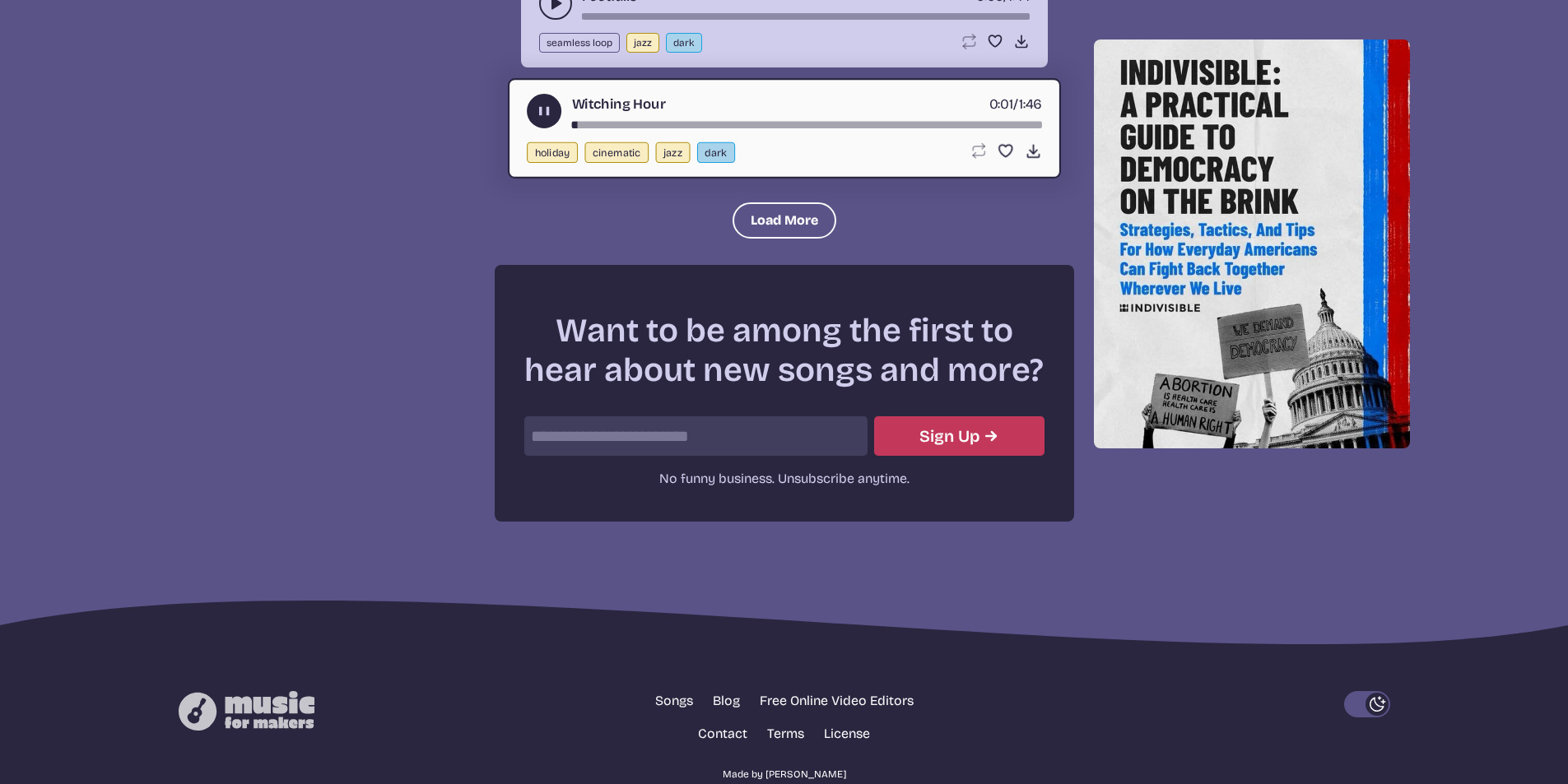
scroll to position [2140, 0]
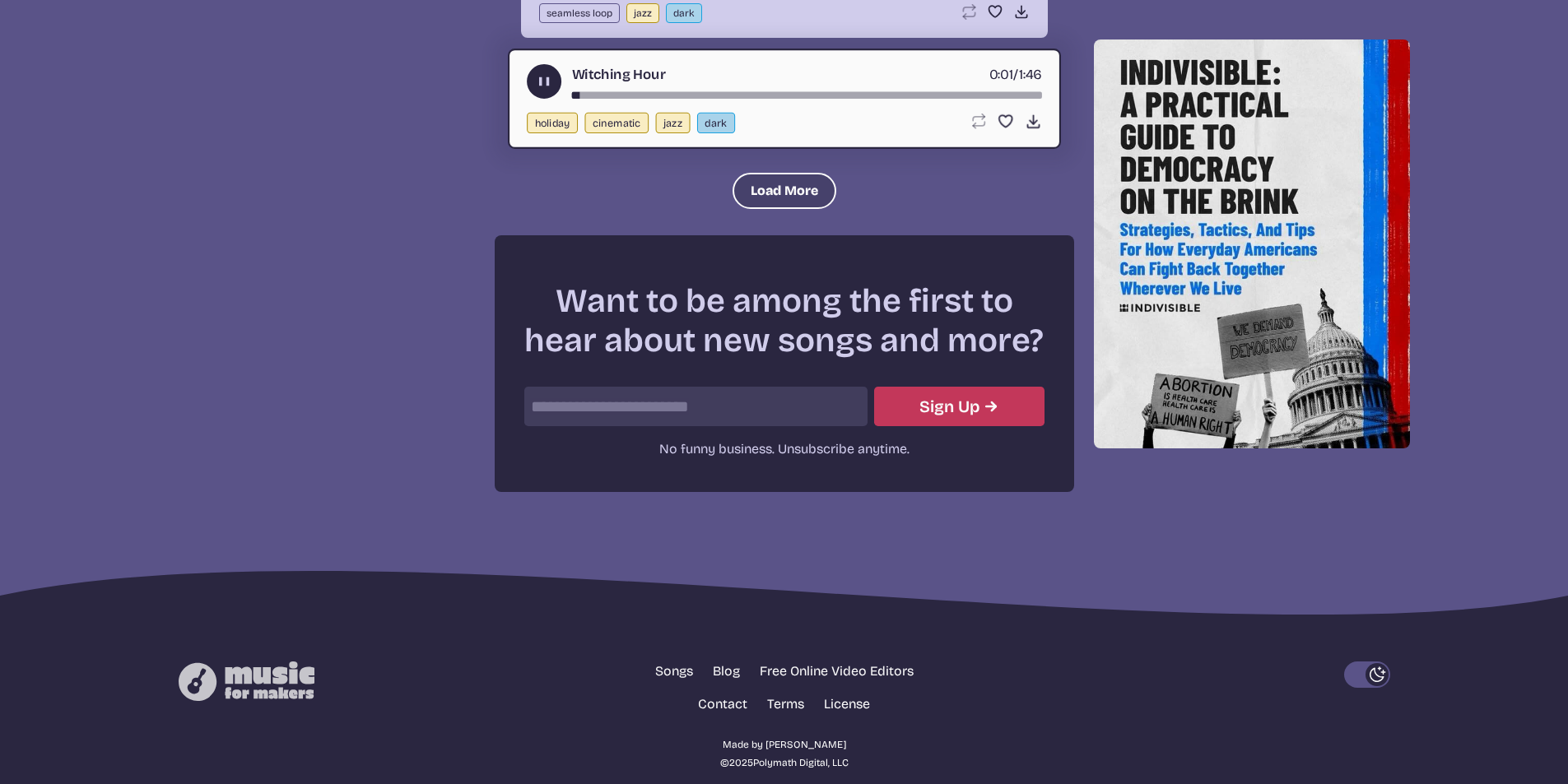
click at [796, 193] on button "Load More" at bounding box center [784, 191] width 104 height 36
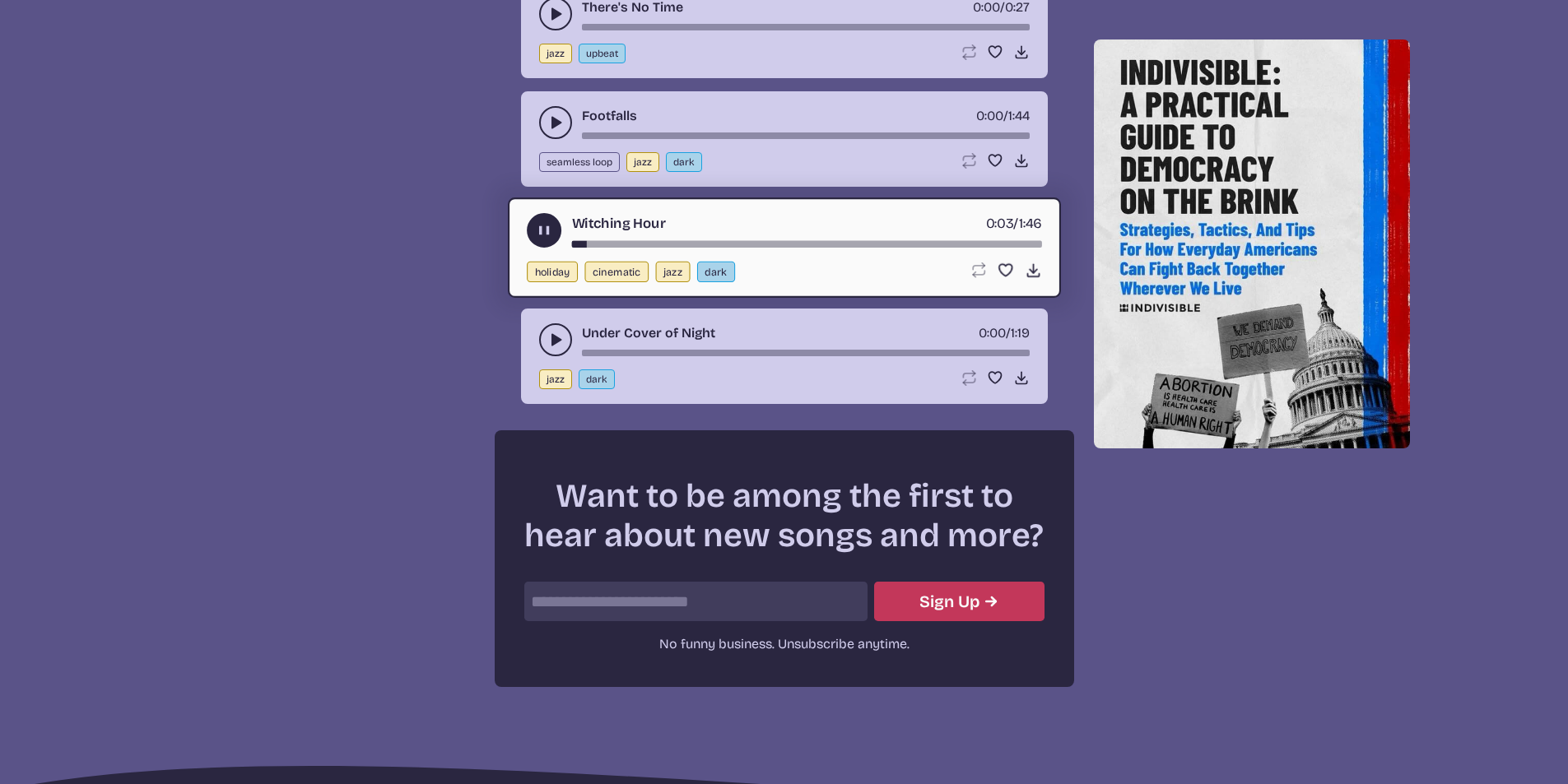
scroll to position [1975, 0]
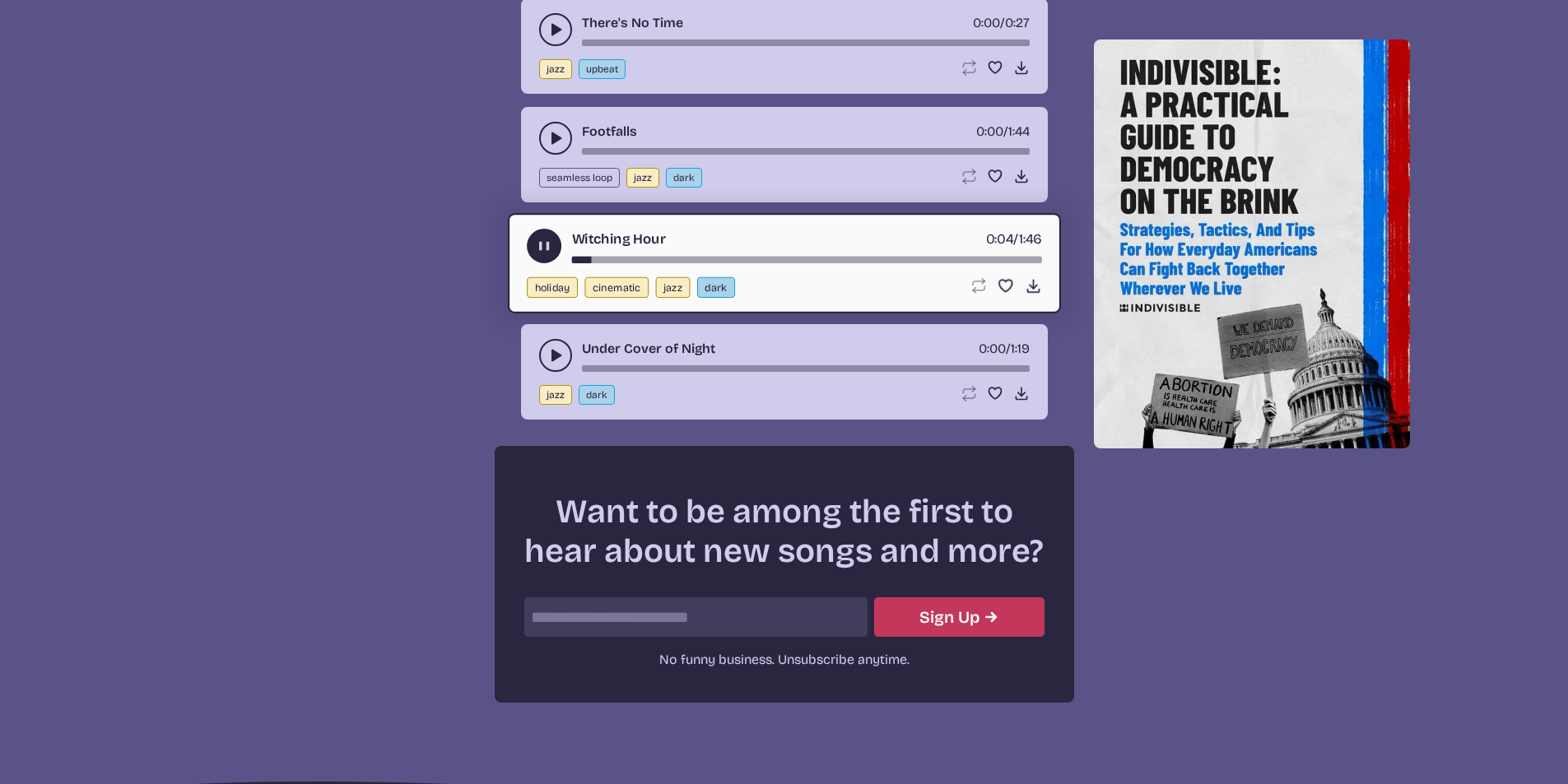
click at [551, 361] on use "play-pause toggle" at bounding box center [556, 356] width 17 height 17
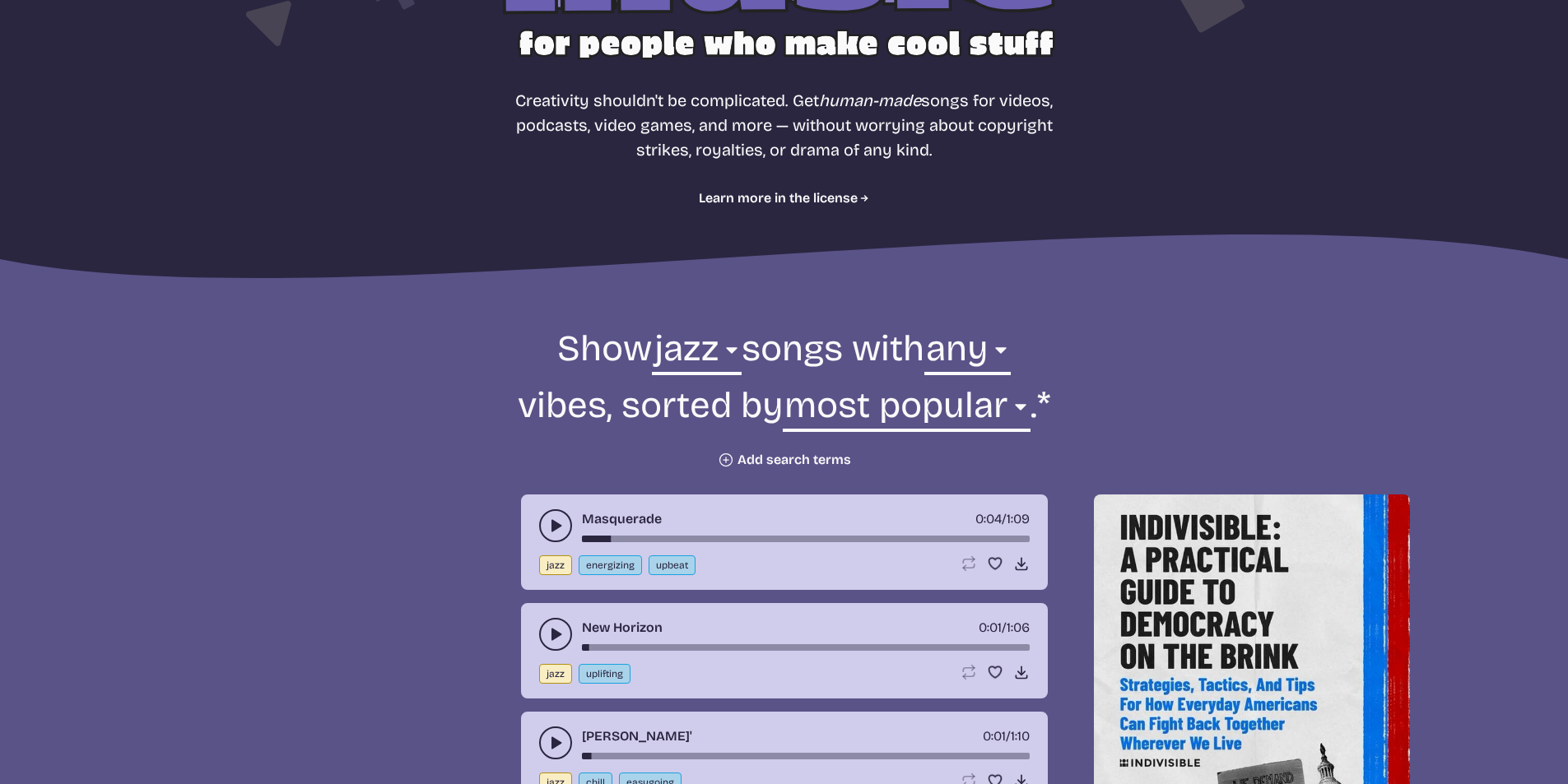
scroll to position [329, 0]
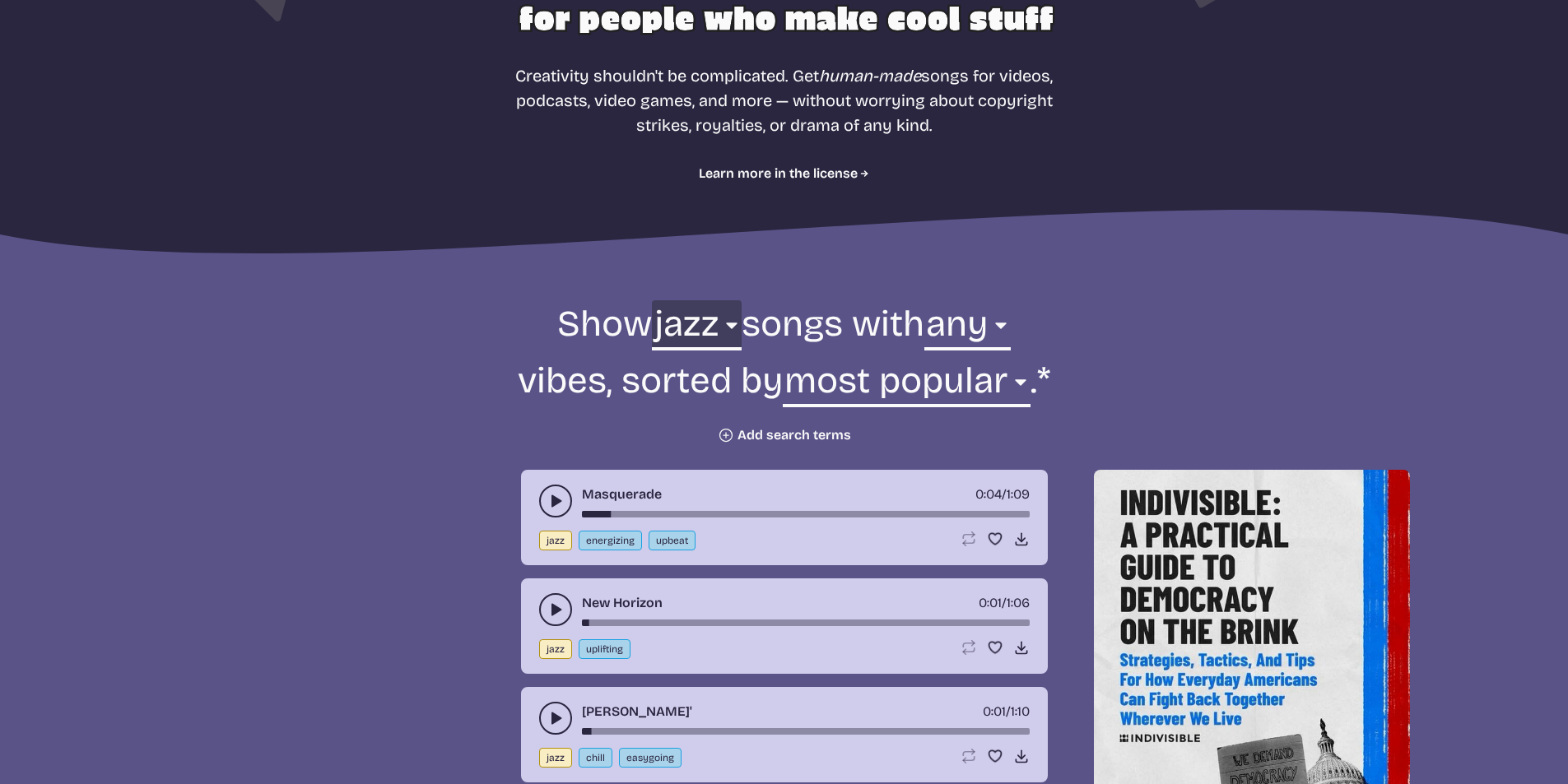
click at [709, 325] on select "all ambient cinematic electronic folk holiday jazz pop rock world" at bounding box center [696, 328] width 89 height 57
select select "cinematic"
click at [652, 300] on select "all ambient cinematic electronic folk holiday jazz pop rock world" at bounding box center [696, 328] width 89 height 57
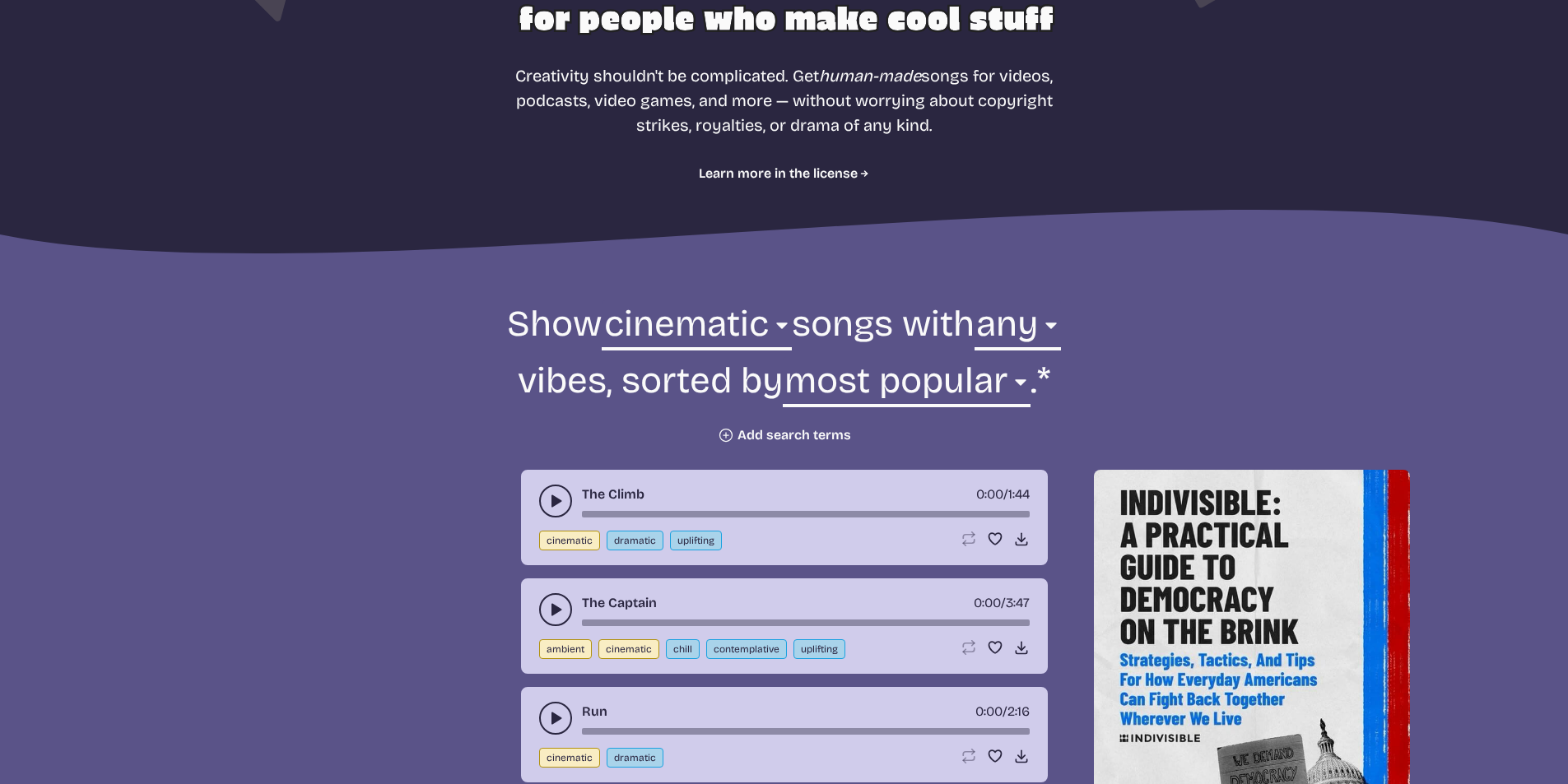
click at [554, 502] on use "play-pause toggle" at bounding box center [556, 501] width 17 height 17
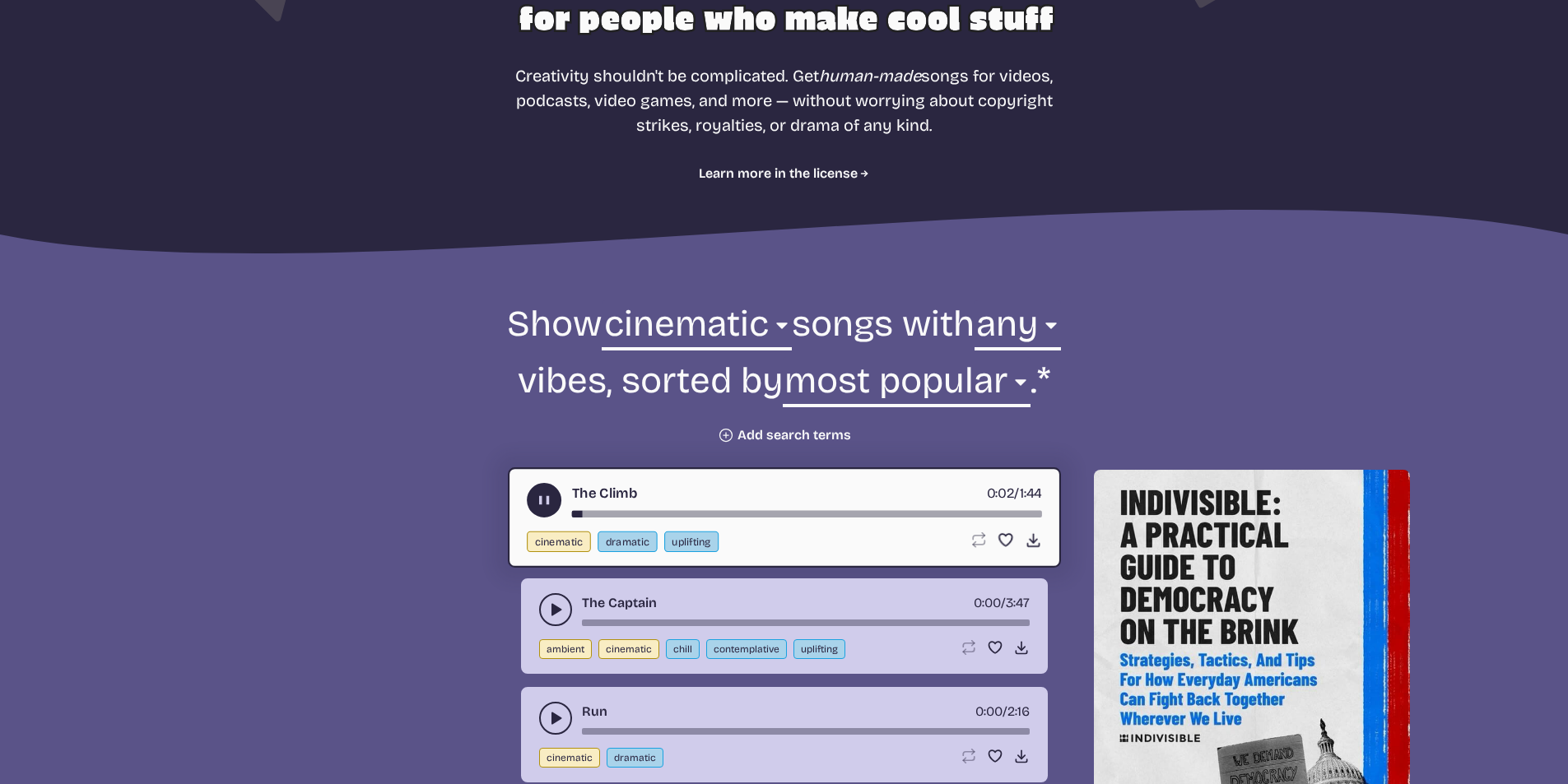
click at [555, 608] on use "play-pause toggle" at bounding box center [556, 610] width 17 height 17
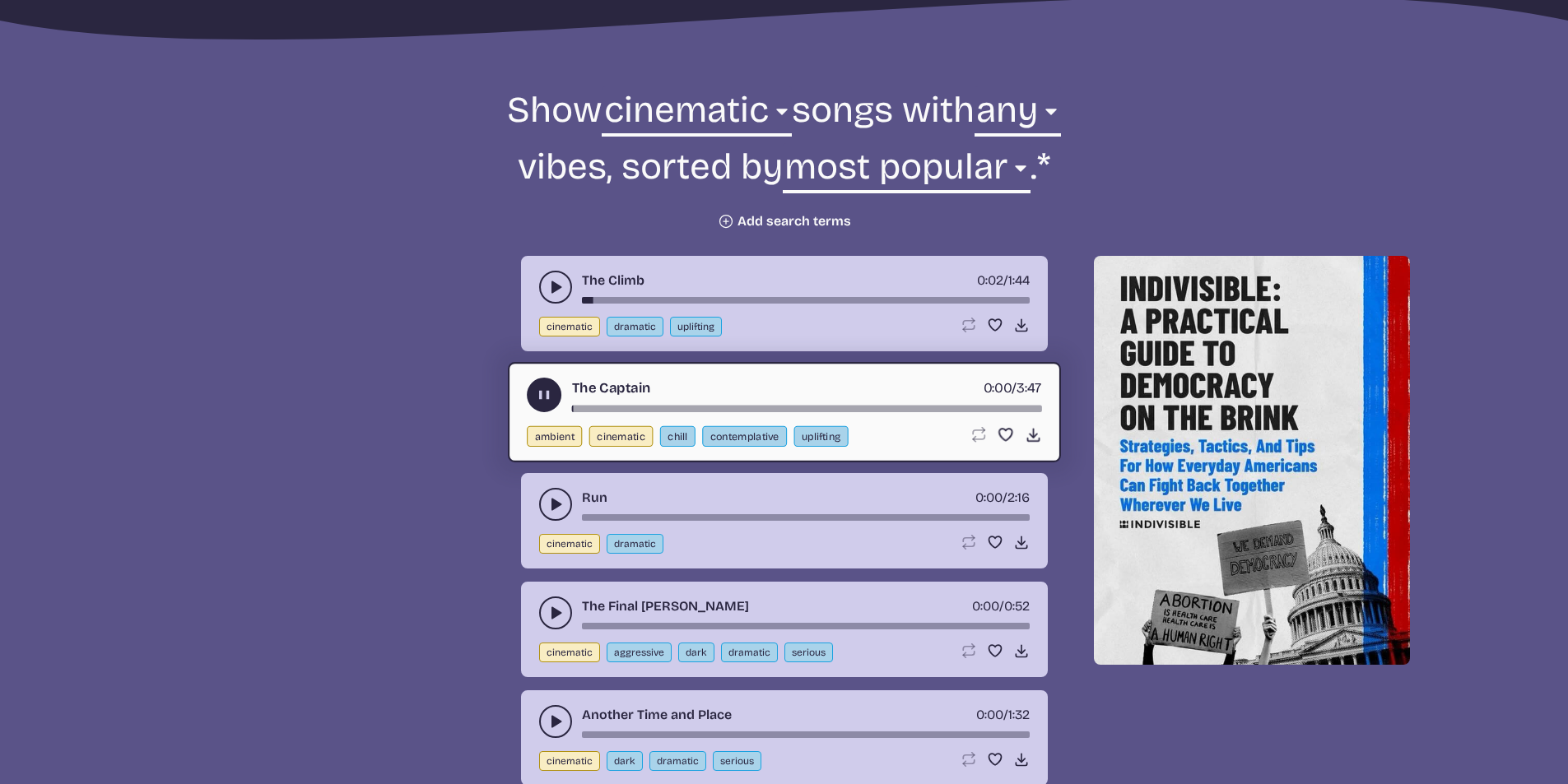
scroll to position [576, 0]
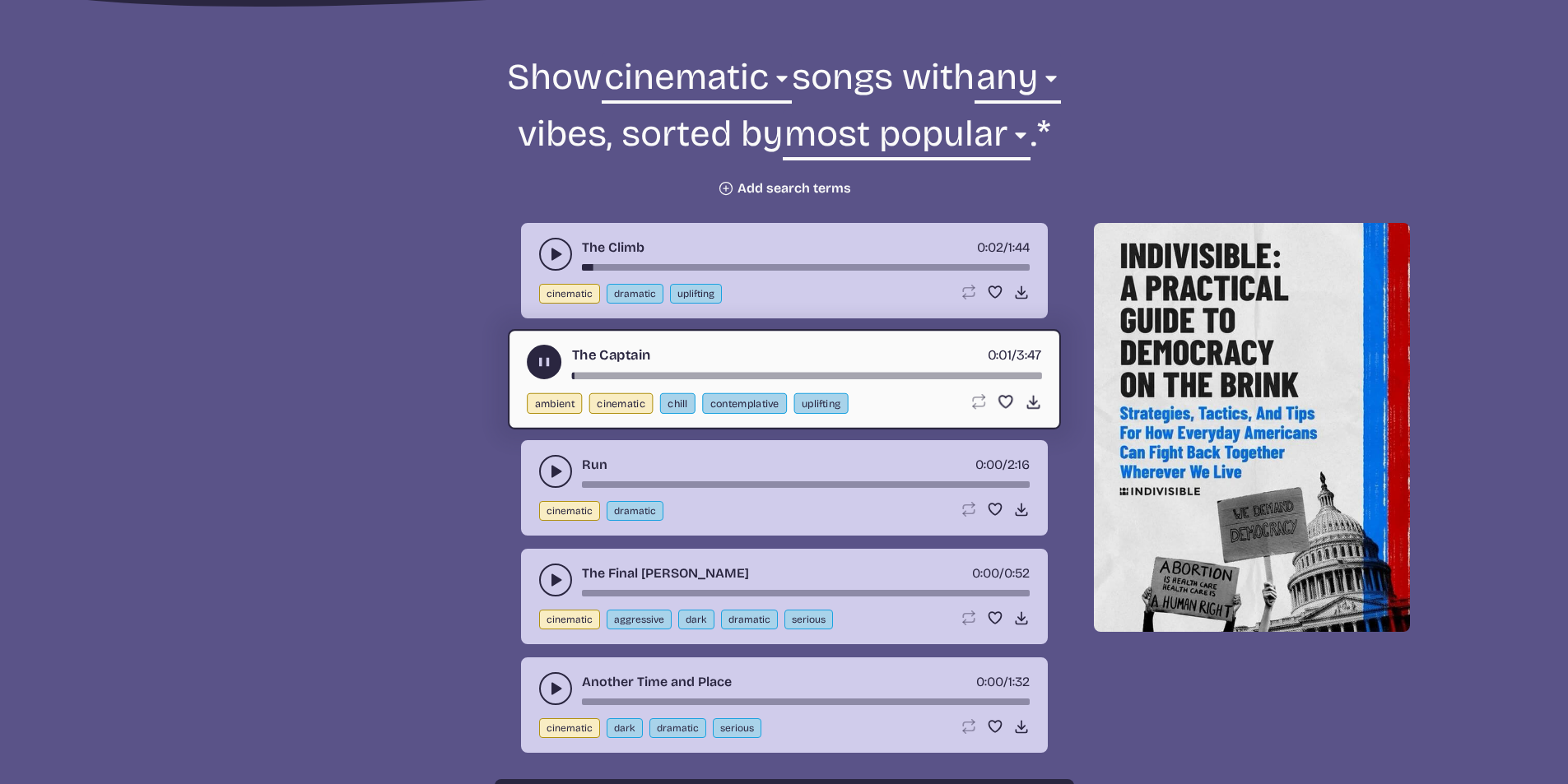
click at [553, 471] on use "play-pause toggle" at bounding box center [556, 472] width 17 height 17
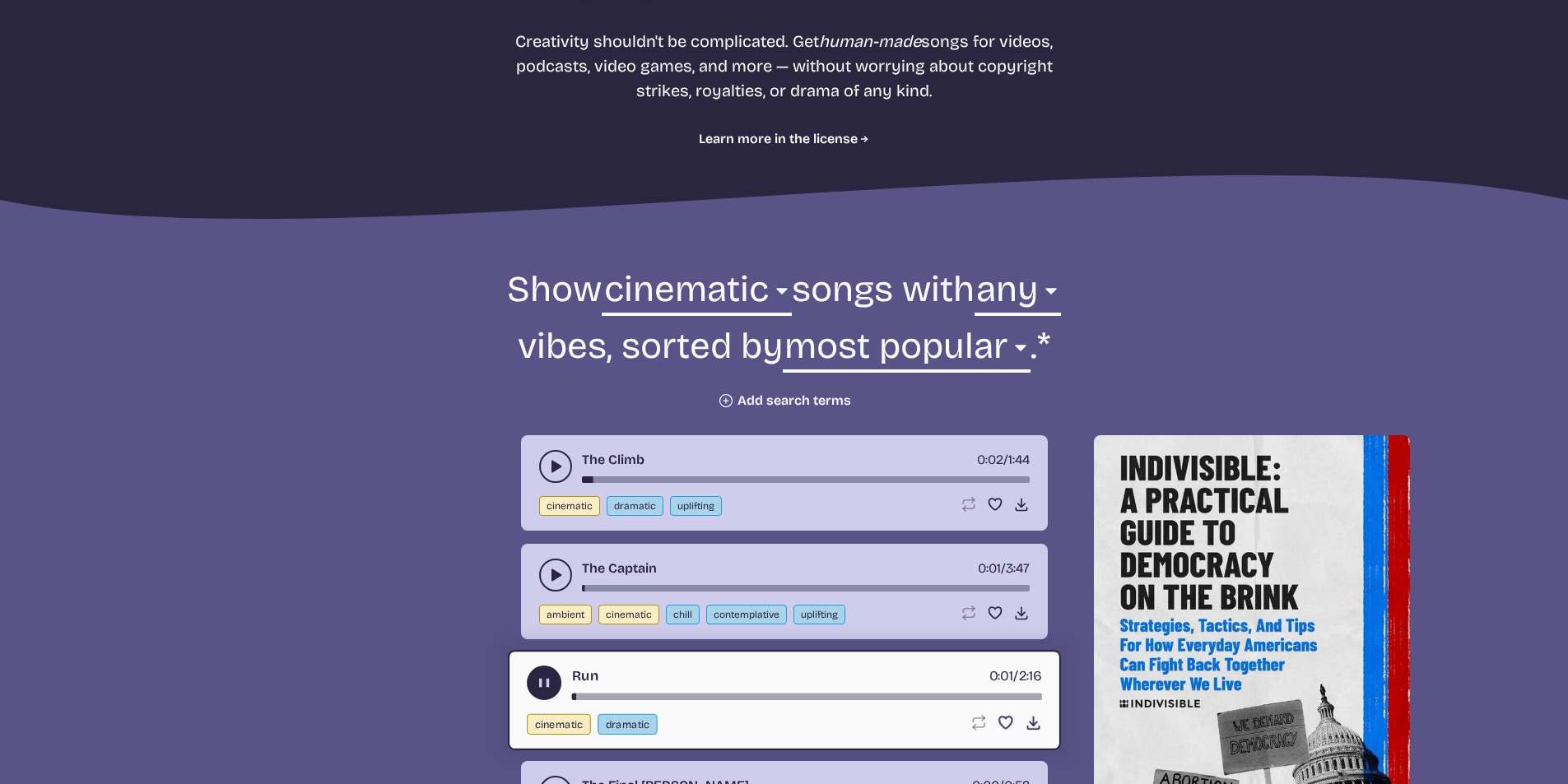
scroll to position [329, 0]
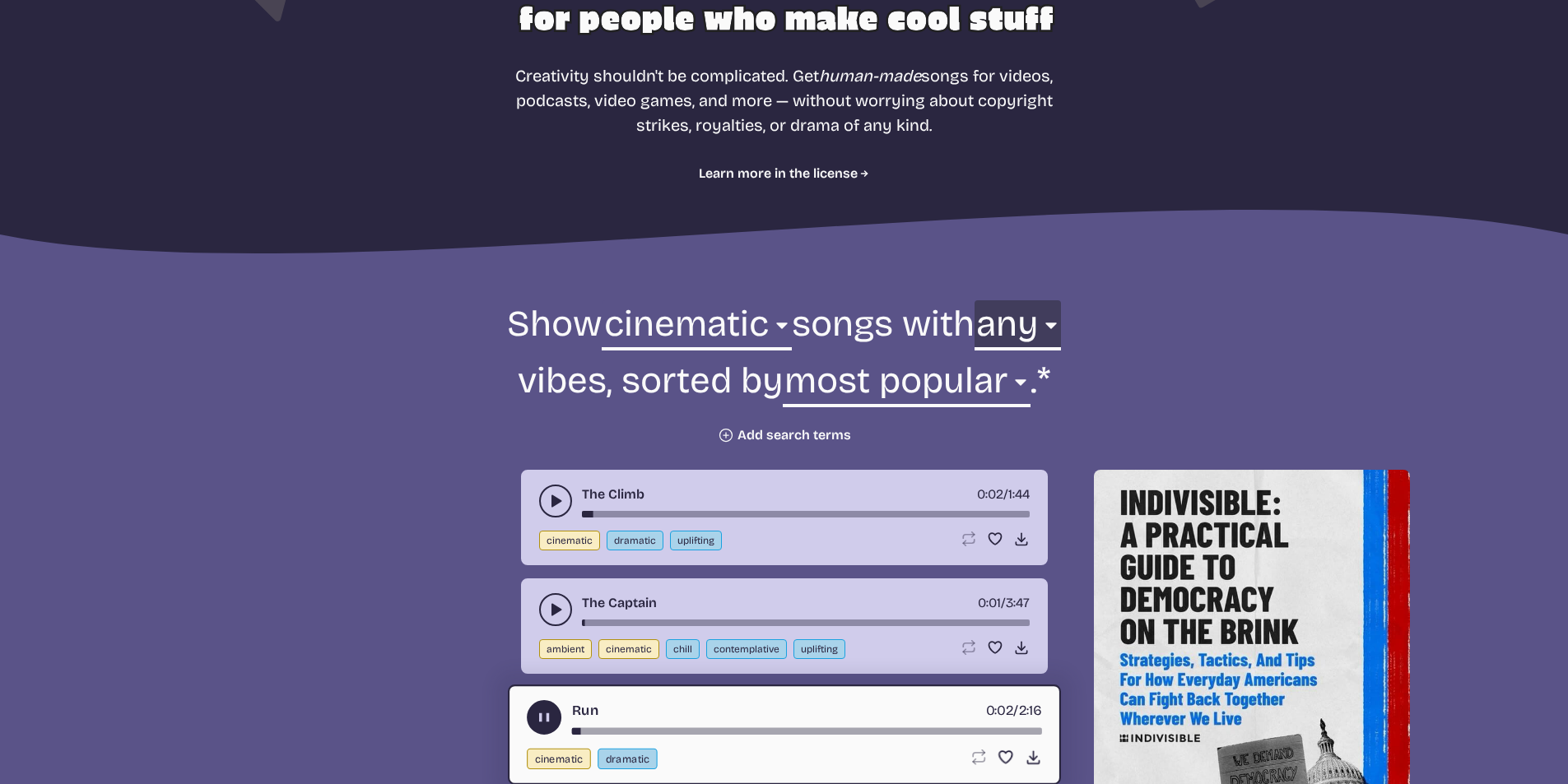
click at [1049, 331] on select "any aggressive chill contemplative dark dramatic easygoing energizing happy ser…" at bounding box center [1017, 328] width 86 height 57
click at [377, 441] on form "Show all ambient cinematic electronic folk holiday jazz pop rock world cinemati…" at bounding box center [784, 371] width 895 height 143
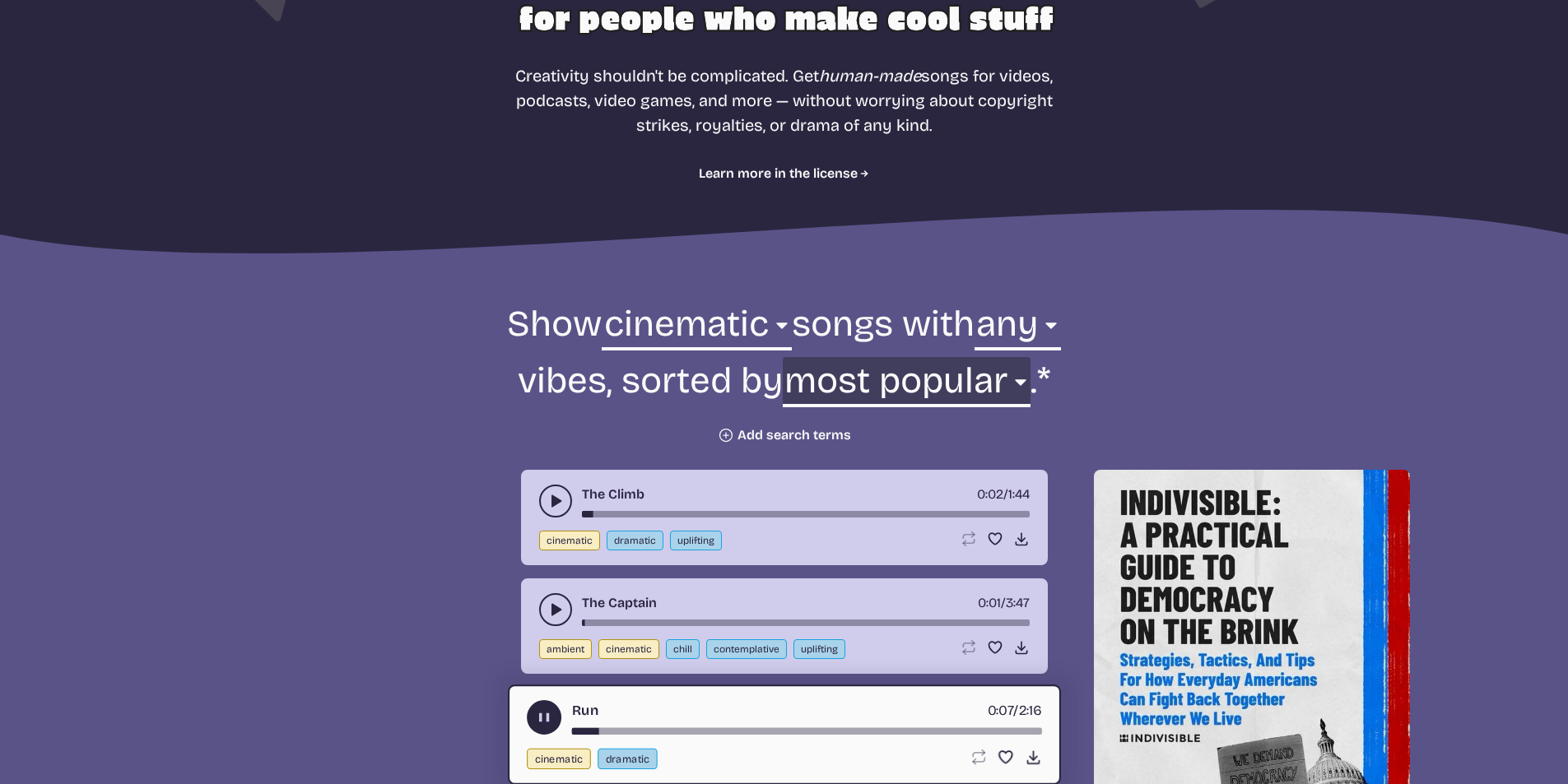
click at [985, 388] on select "newest oldest most popular least popular name" at bounding box center [906, 385] width 248 height 57
select select "newest"
click at [885, 357] on select "newest oldest most popular least popular name" at bounding box center [906, 385] width 248 height 57
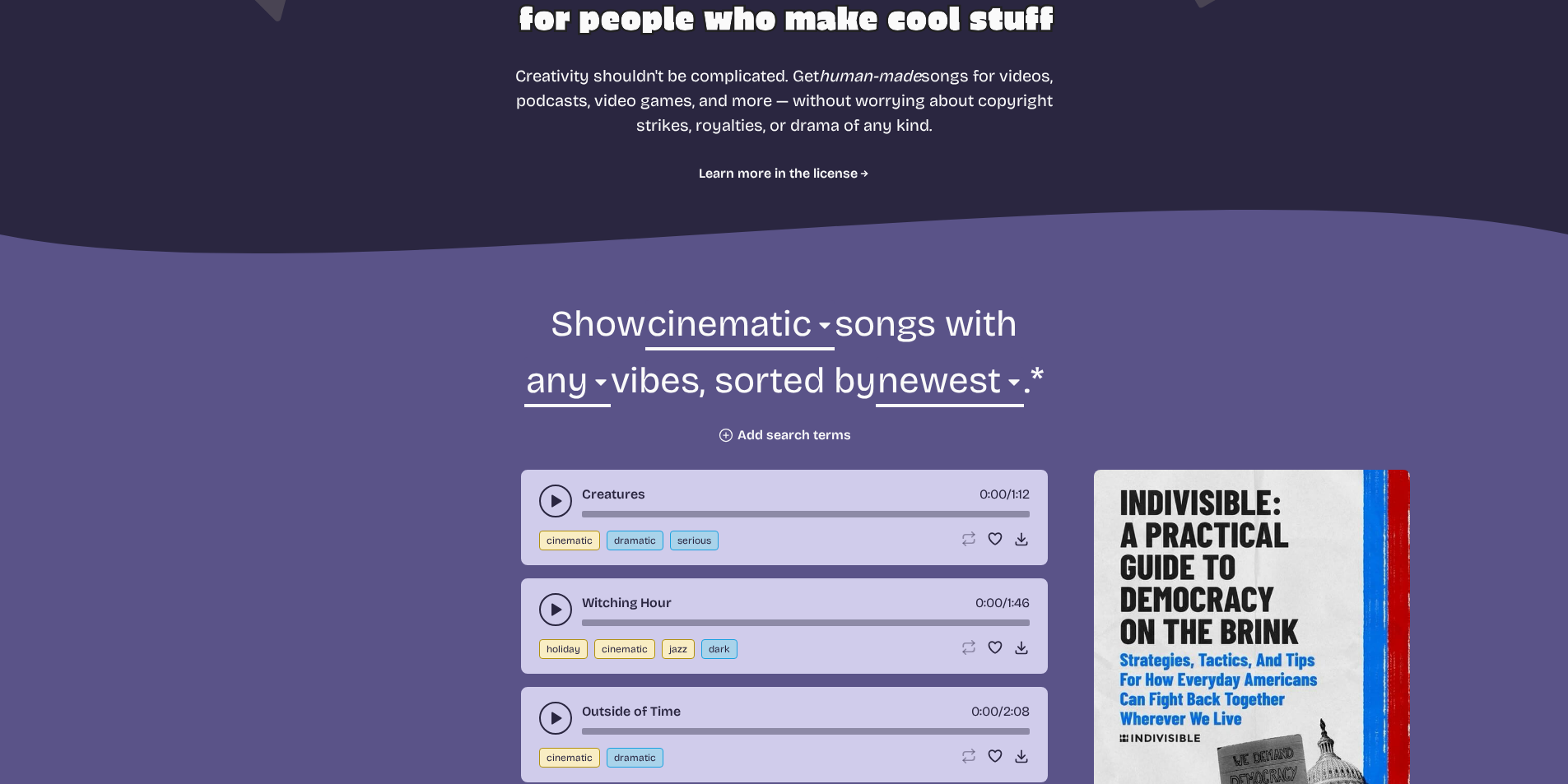
click at [550, 495] on icon "play-pause toggle" at bounding box center [556, 501] width 17 height 17
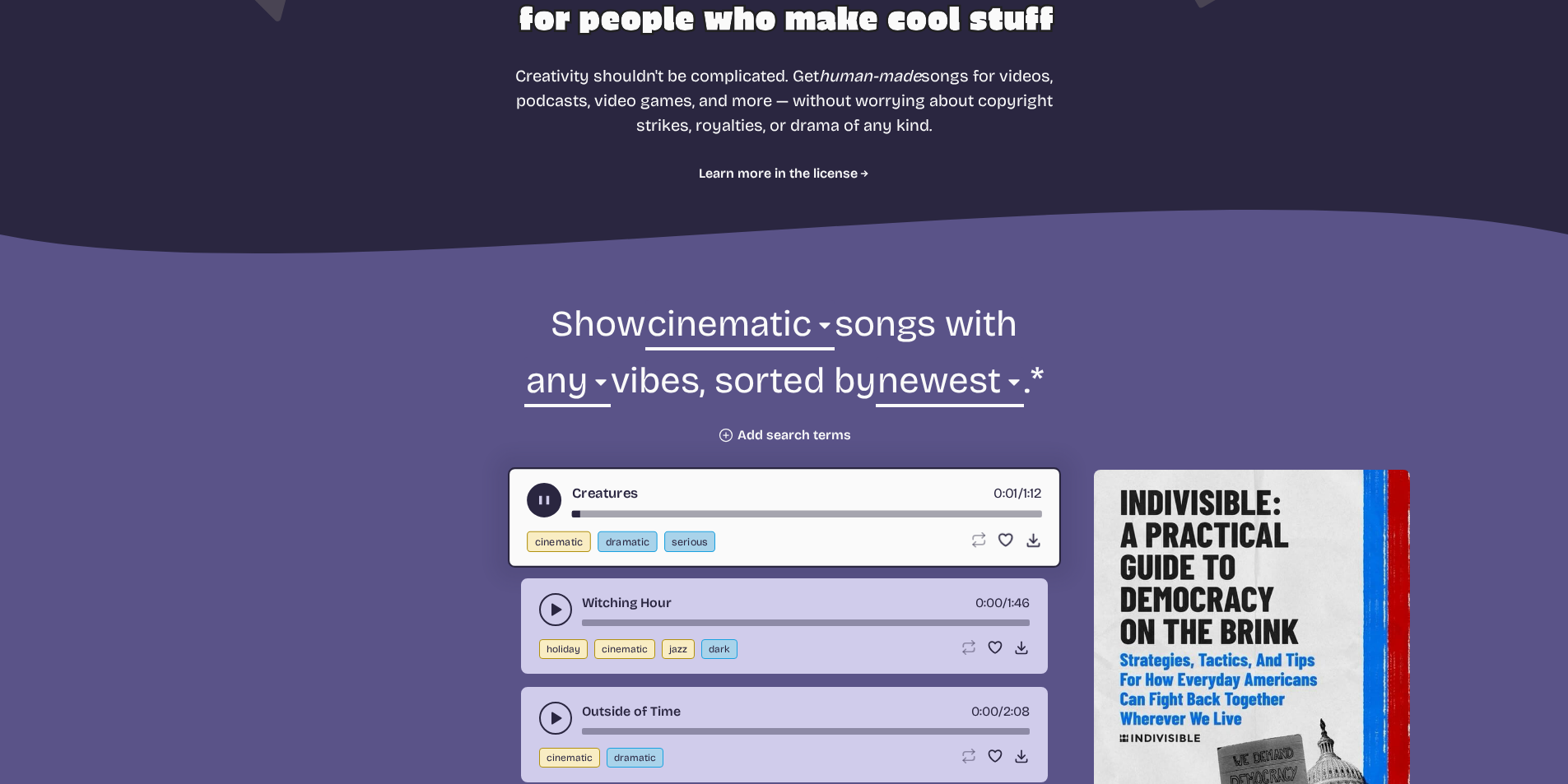
click at [553, 614] on use "play-pause toggle" at bounding box center [556, 610] width 17 height 17
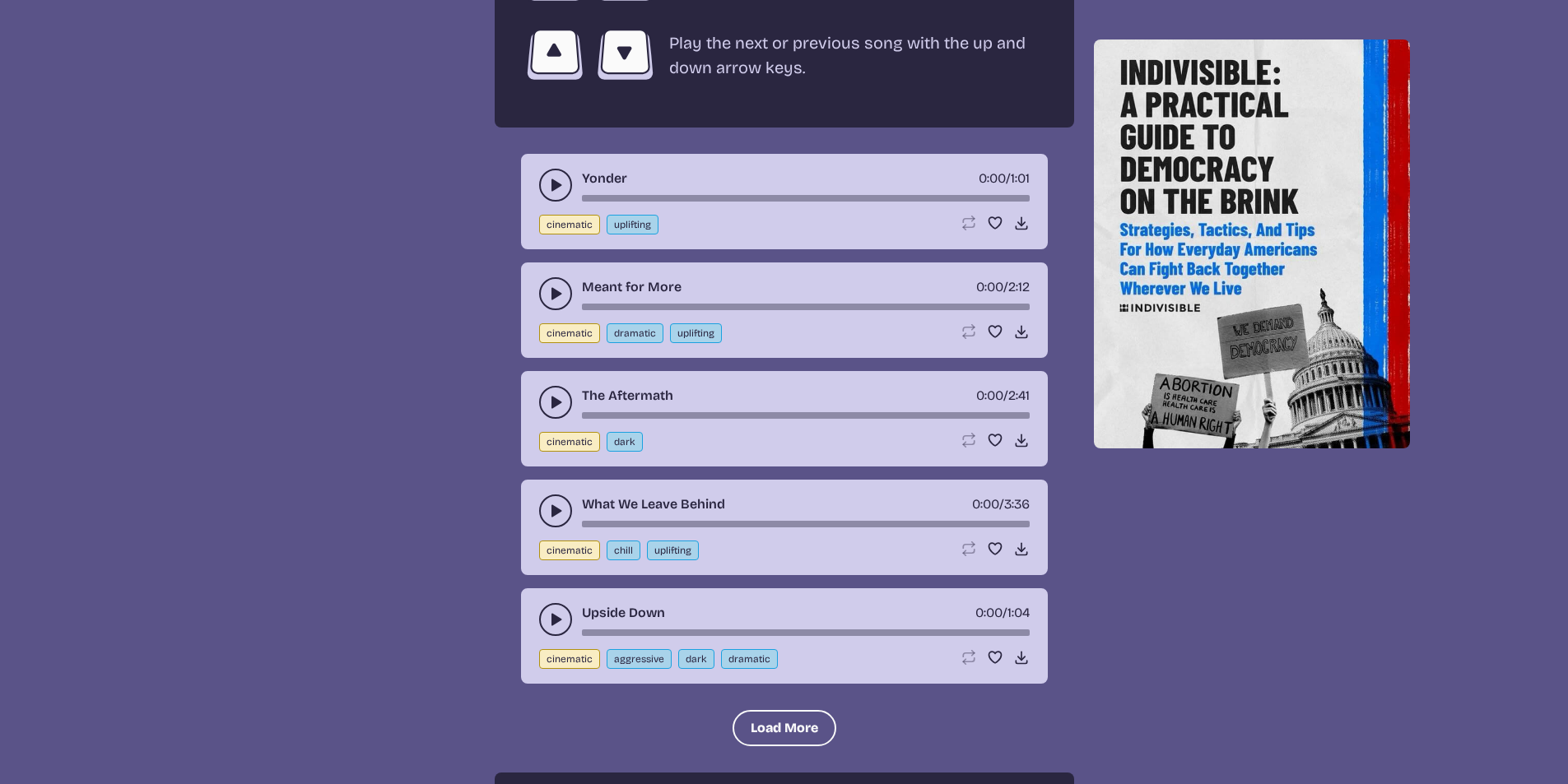
scroll to position [3621, 0]
